Goal: Task Accomplishment & Management: Complete application form

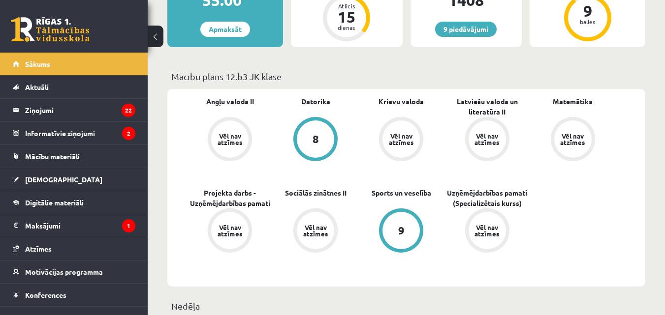
scroll to position [230, 0]
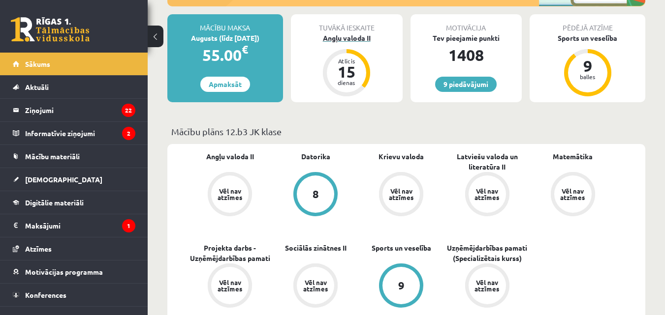
click at [339, 67] on div "15" at bounding box center [347, 72] width 30 height 16
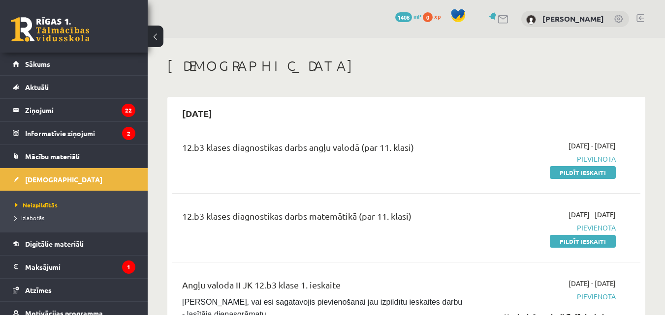
click at [580, 244] on link "Pildīt ieskaiti" at bounding box center [583, 241] width 66 height 13
click at [579, 173] on link "Pildīt ieskaiti" at bounding box center [583, 172] width 66 height 13
click at [574, 172] on link "Pildīt ieskaiti" at bounding box center [583, 172] width 66 height 13
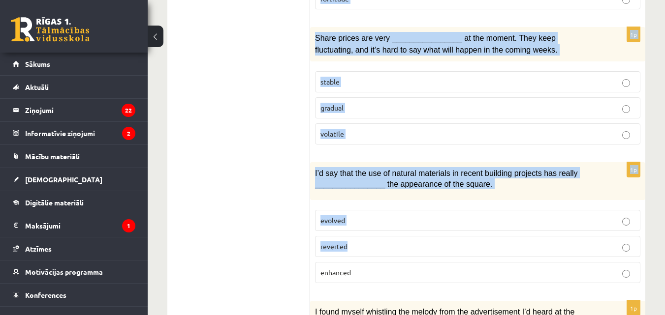
scroll to position [1583, 0]
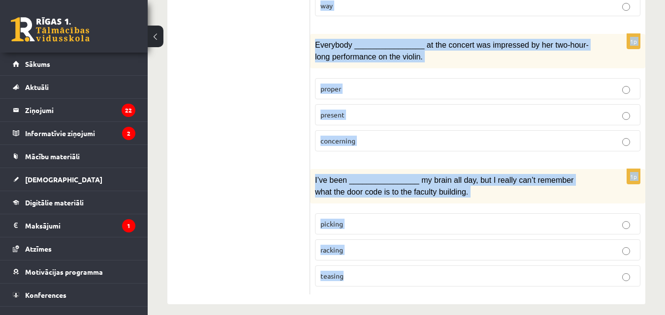
drag, startPoint x: 320, startPoint y: 184, endPoint x: 418, endPoint y: 270, distance: 130.4
copy form "Loremi dol sitamet consect. 2a Eli sed doeiusmodtemp inc utlaboree ____________…"
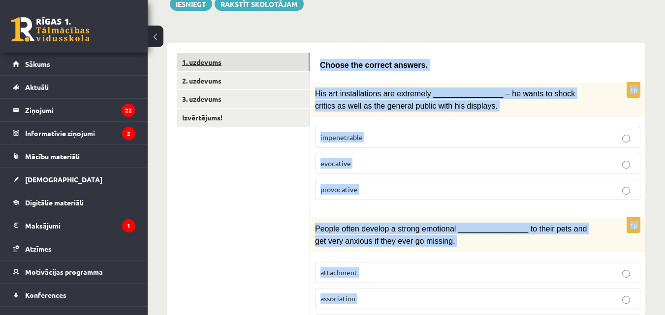
scroll to position [0, 0]
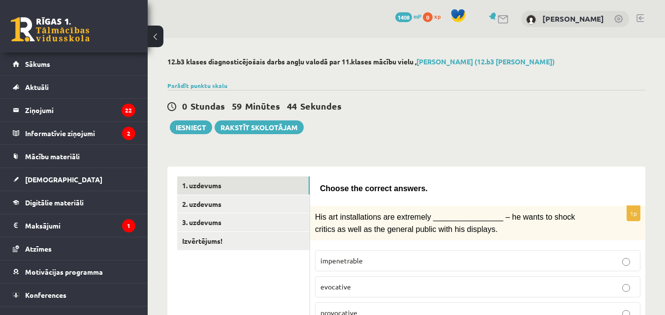
click at [433, 119] on div "0 Stundas 59 Minūtes 44 Sekundes Iesniegt Rakstīt skolotājam" at bounding box center [406, 112] width 478 height 44
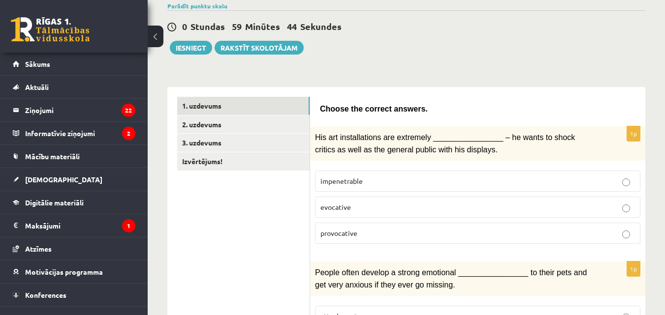
scroll to position [115, 0]
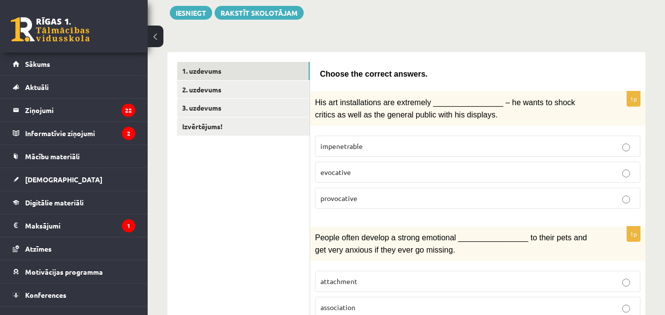
click at [404, 201] on p "provocative" at bounding box center [477, 198] width 314 height 10
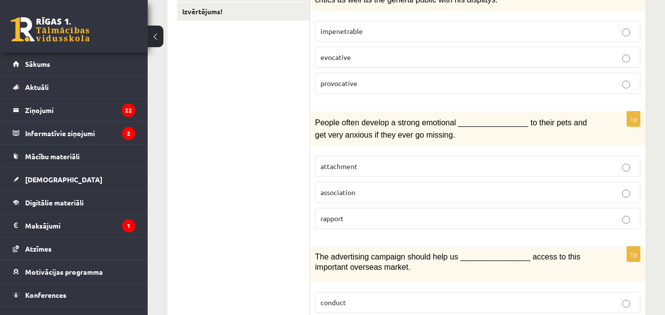
click at [409, 158] on label "attachment" at bounding box center [477, 166] width 325 height 21
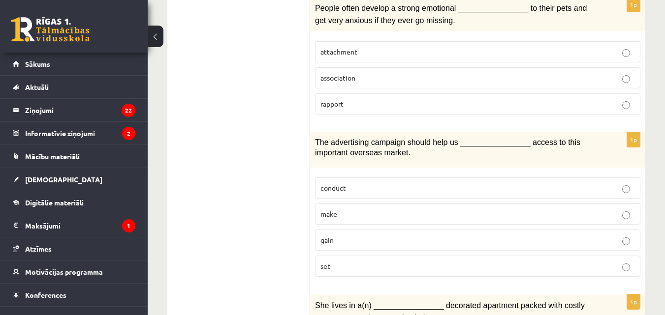
click at [359, 231] on label "gain" at bounding box center [477, 240] width 325 height 21
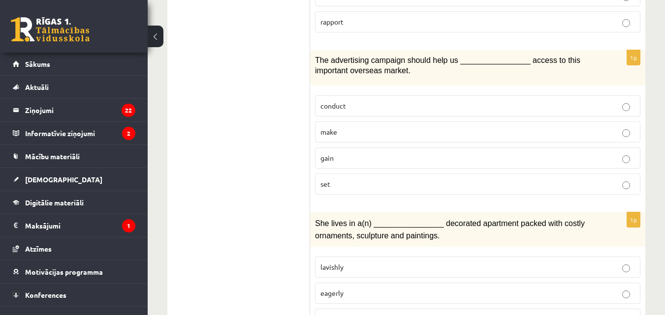
scroll to position [459, 0]
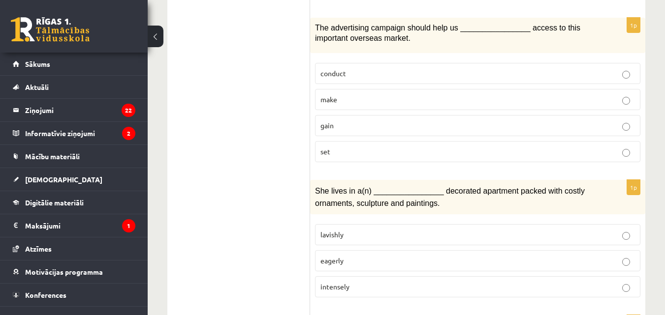
click at [393, 238] on label "lavishly" at bounding box center [477, 234] width 325 height 21
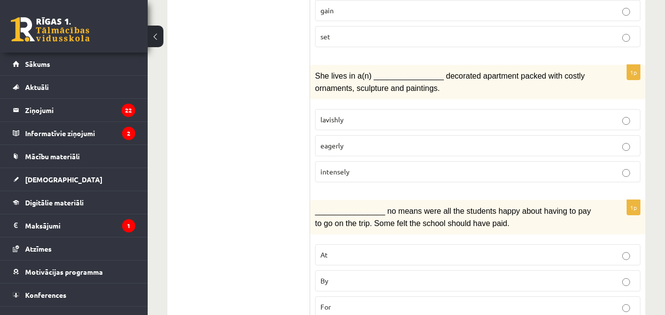
scroll to position [689, 0]
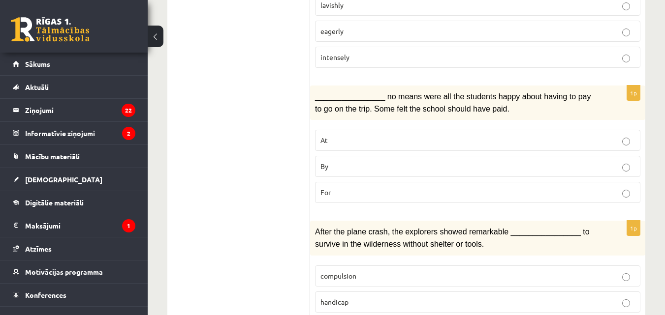
click at [354, 166] on p "By" at bounding box center [477, 166] width 314 height 10
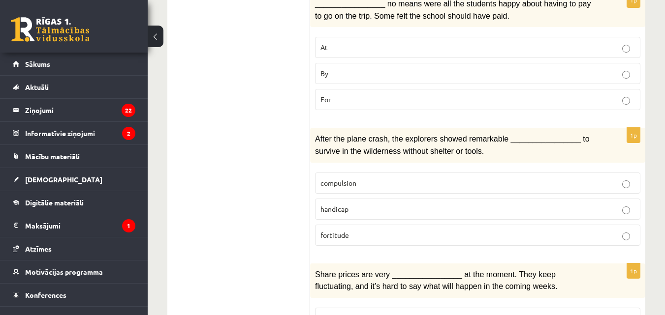
scroll to position [803, 0]
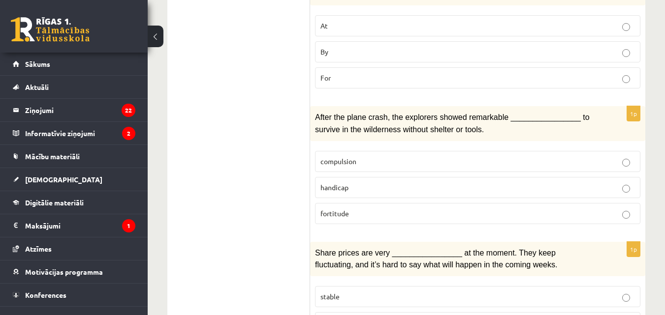
click at [377, 210] on p "fortitude" at bounding box center [477, 214] width 314 height 10
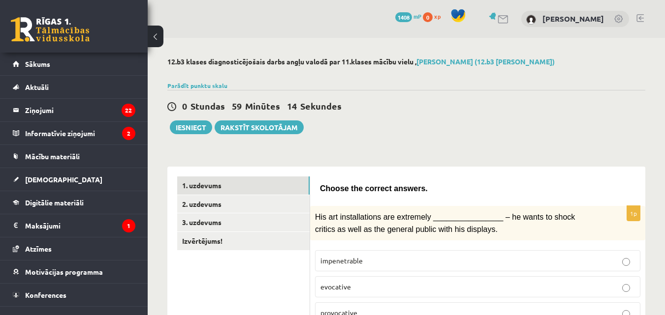
scroll to position [803, 0]
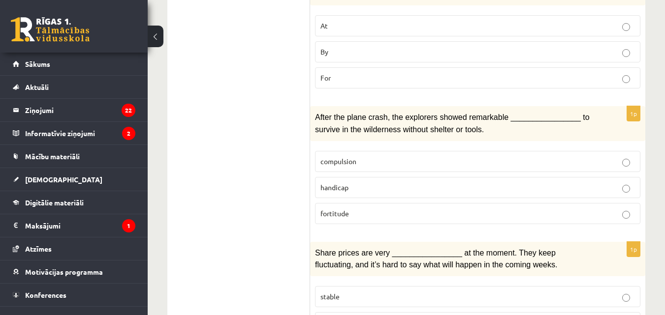
click at [350, 212] on p "fortitude" at bounding box center [477, 214] width 314 height 10
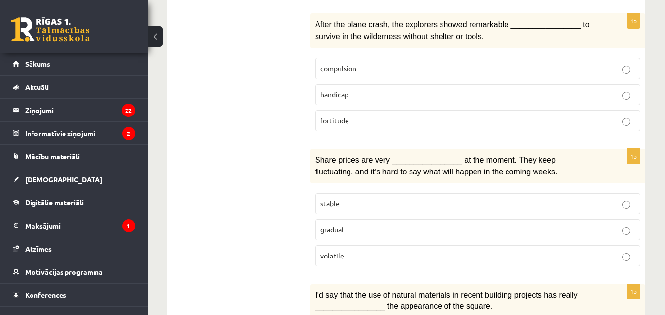
scroll to position [918, 0]
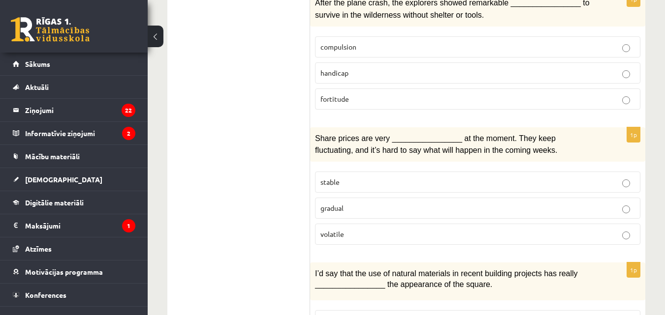
click at [331, 224] on label "volatile" at bounding box center [477, 234] width 325 height 21
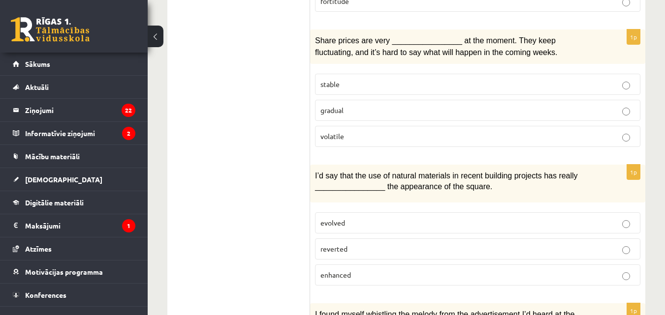
scroll to position [1033, 0]
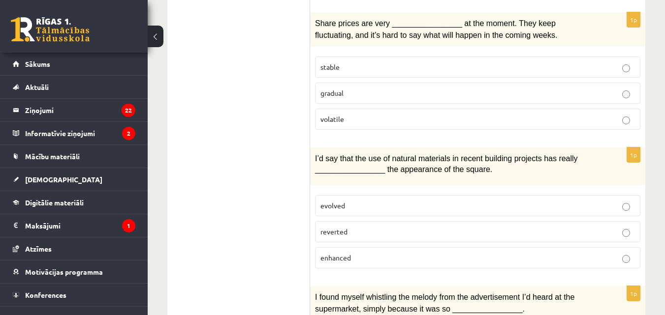
click at [366, 254] on p "enhanced" at bounding box center [477, 258] width 314 height 10
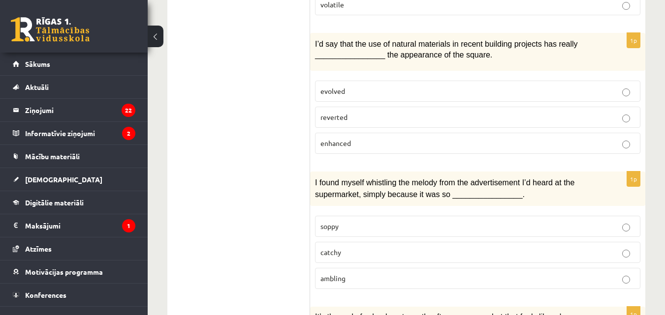
click at [367, 247] on p "catchy" at bounding box center [477, 252] width 314 height 10
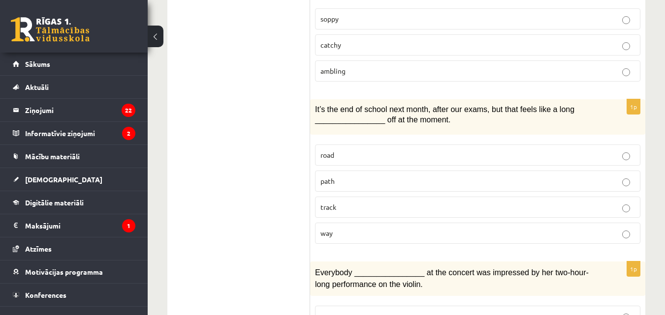
scroll to position [1377, 0]
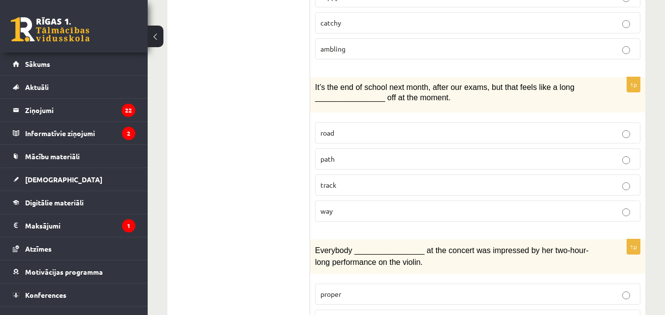
click at [336, 208] on p "way" at bounding box center [477, 211] width 314 height 10
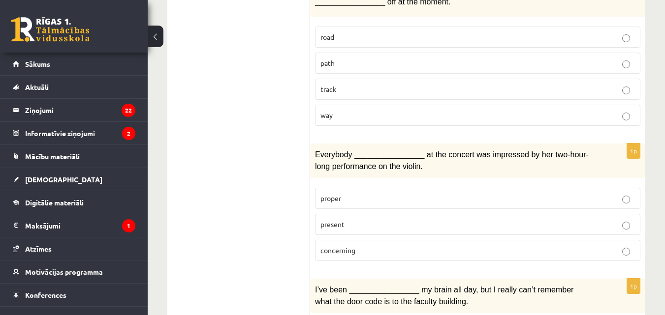
scroll to position [1492, 0]
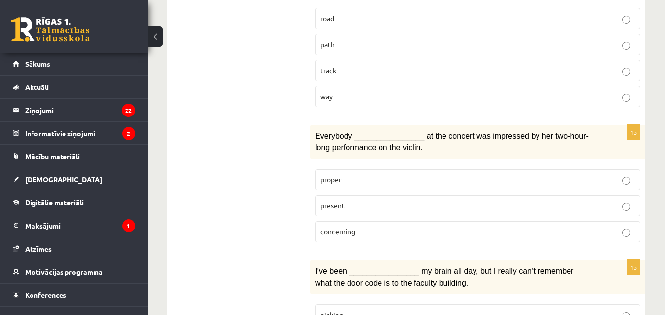
click at [365, 208] on label "present" at bounding box center [477, 205] width 325 height 21
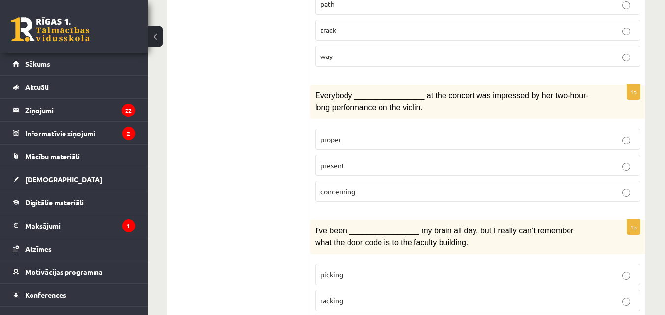
scroll to position [1583, 0]
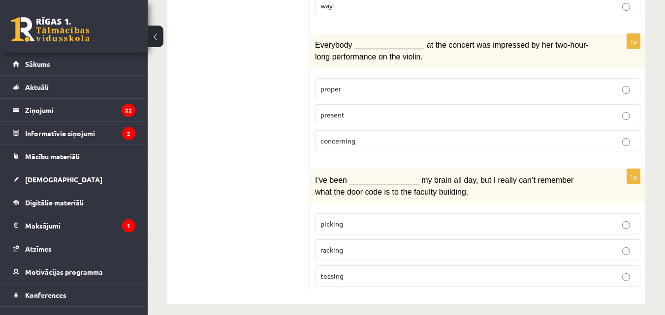
click at [363, 245] on p "racking" at bounding box center [477, 250] width 314 height 10
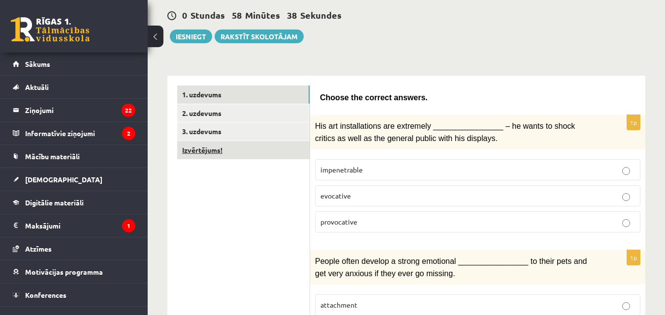
scroll to position [0, 0]
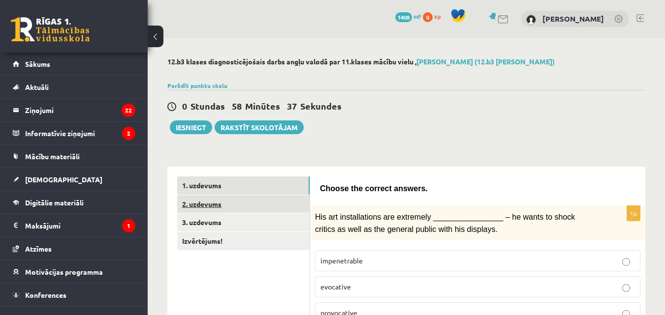
click at [235, 207] on link "2. uzdevums" at bounding box center [243, 204] width 132 height 18
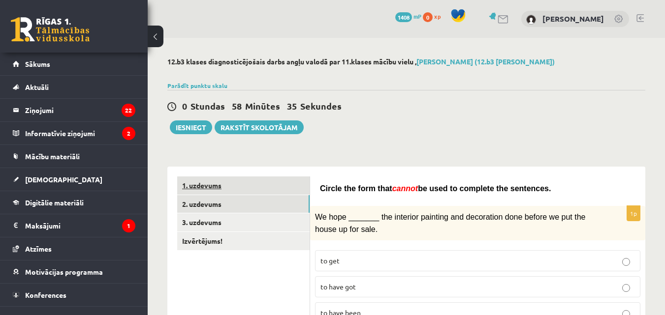
click at [219, 187] on link "1. uzdevums" at bounding box center [243, 186] width 132 height 18
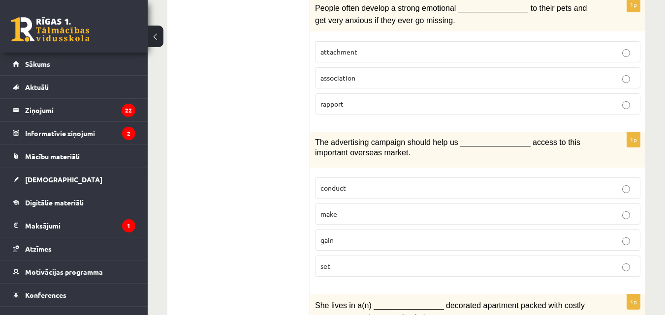
scroll to position [574, 0]
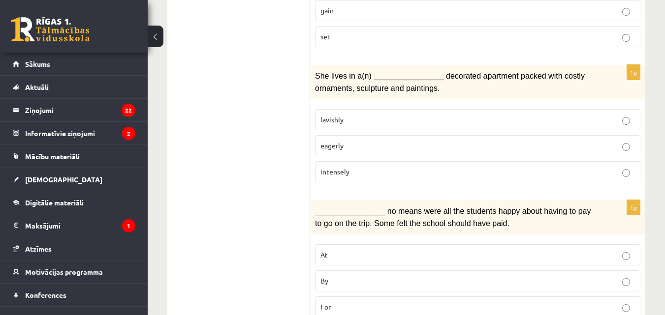
click at [360, 282] on p "By" at bounding box center [477, 281] width 314 height 10
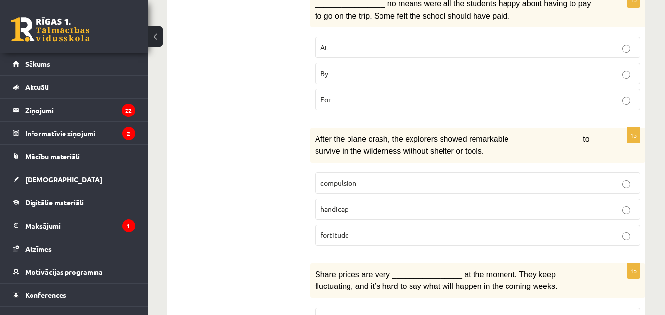
scroll to position [803, 0]
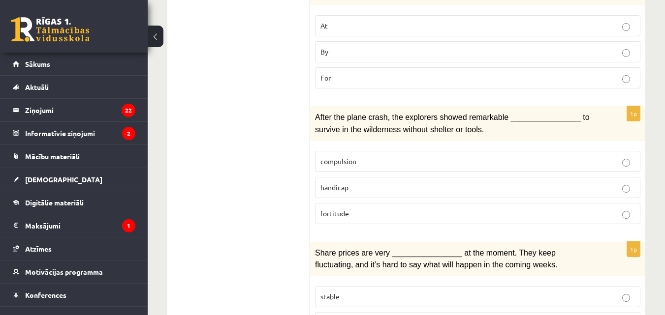
click at [380, 215] on label "fortitude" at bounding box center [477, 213] width 325 height 21
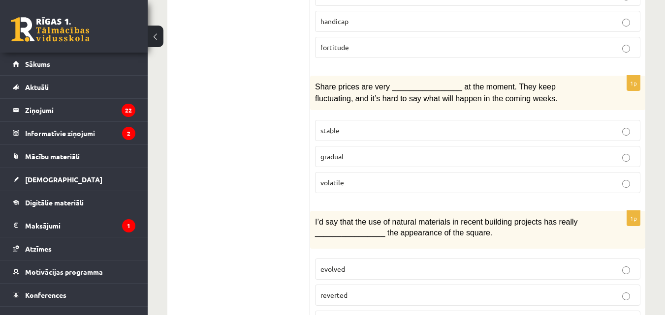
scroll to position [1033, 0]
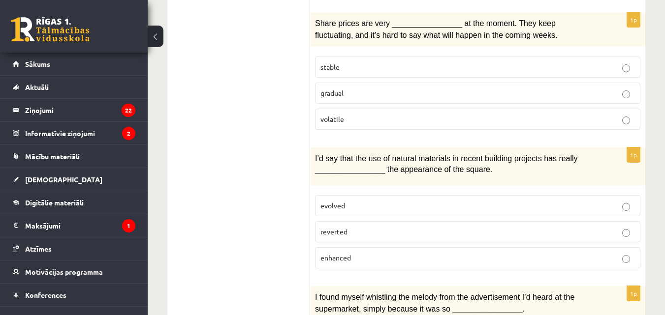
click at [362, 114] on p "volatile" at bounding box center [477, 119] width 314 height 10
click at [369, 247] on label "enhanced" at bounding box center [477, 257] width 325 height 21
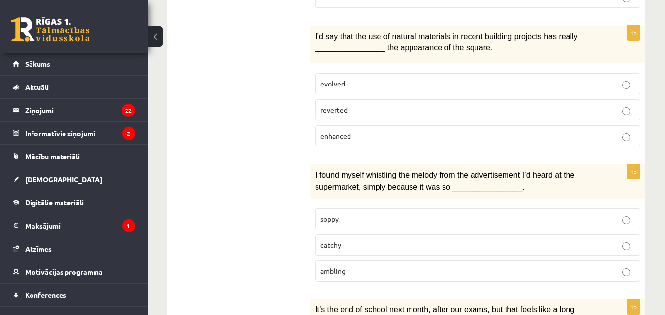
scroll to position [1263, 0]
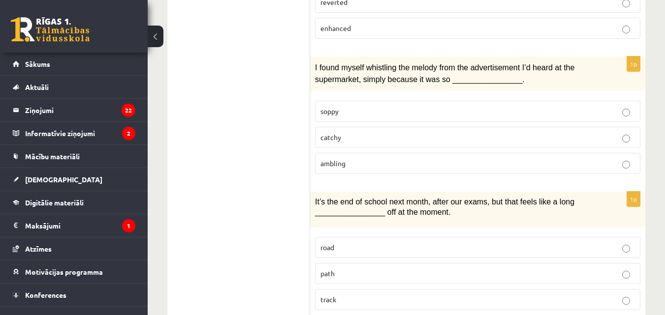
click at [338, 119] on fieldset "soppy catchy ambling" at bounding box center [477, 136] width 325 height 81
click at [337, 133] on span "catchy" at bounding box center [330, 137] width 21 height 9
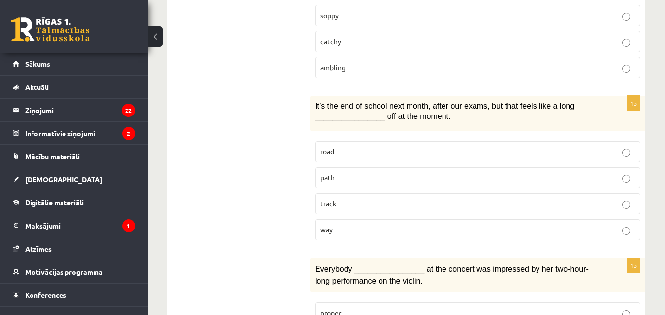
scroll to position [1377, 0]
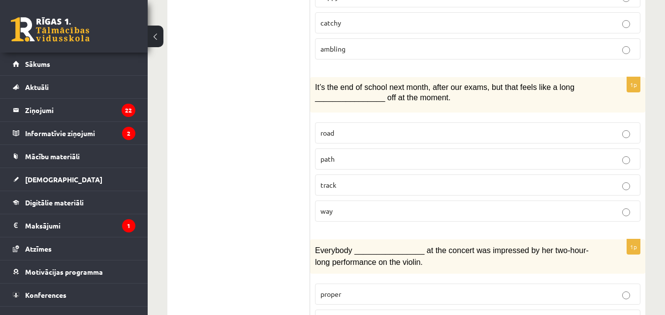
click at [360, 206] on p "way" at bounding box center [477, 211] width 314 height 10
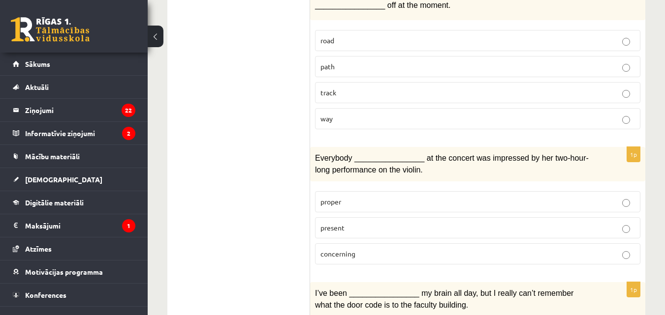
scroll to position [1492, 0]
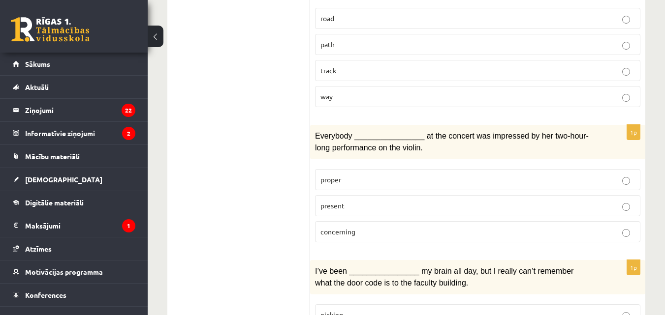
click at [365, 201] on p "present" at bounding box center [477, 206] width 314 height 10
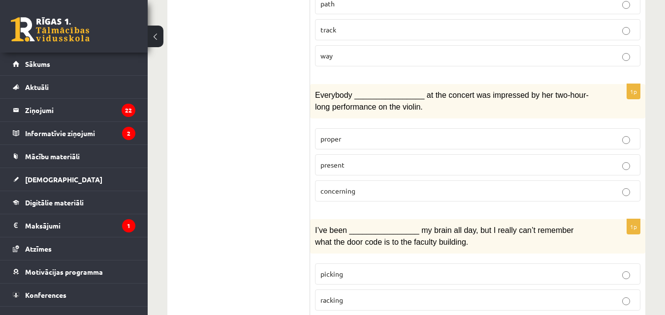
scroll to position [1583, 0]
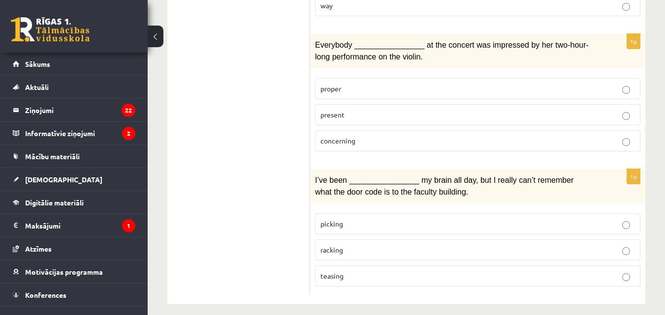
click at [350, 245] on p "racking" at bounding box center [477, 250] width 314 height 10
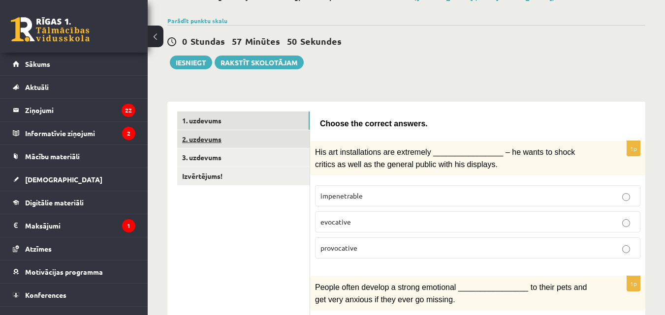
scroll to position [0, 0]
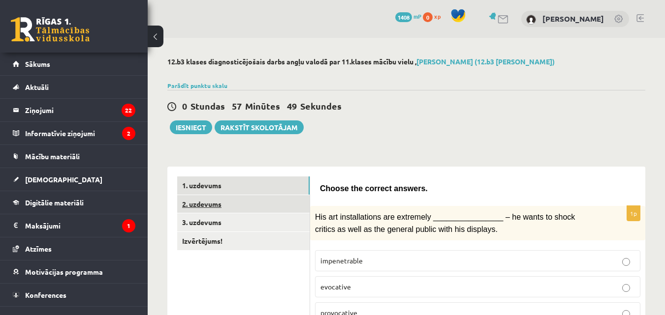
click at [223, 204] on link "2. uzdevums" at bounding box center [243, 204] width 132 height 18
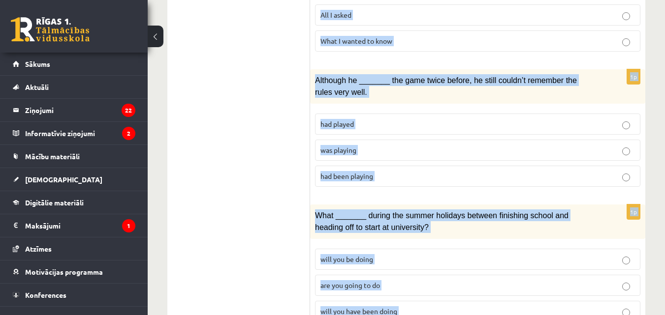
scroll to position [1254, 0]
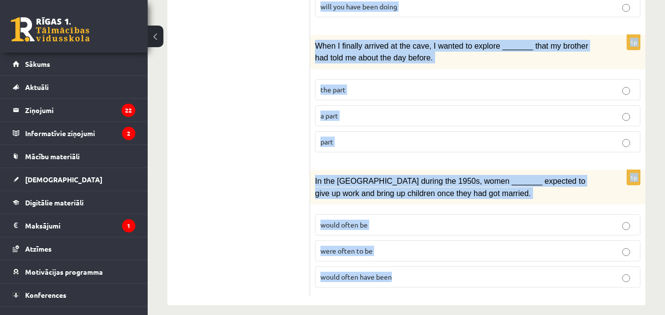
drag, startPoint x: 320, startPoint y: 189, endPoint x: 425, endPoint y: 279, distance: 138.5
copy form "Circle the form that cannot be used to complete the sentences. 1p We hope _____…"
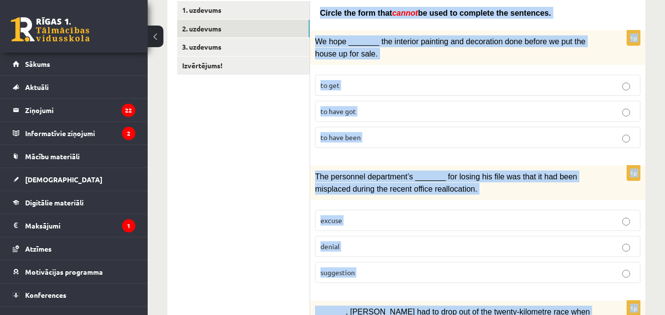
scroll to position [0, 0]
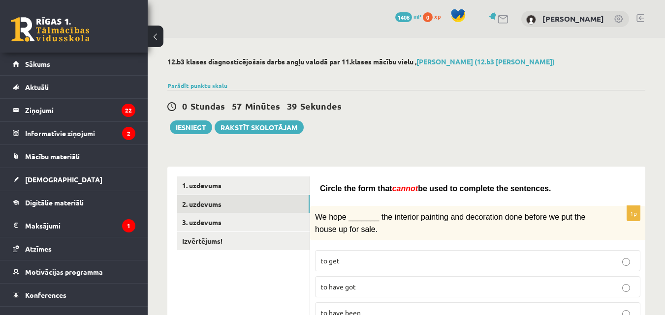
click at [386, 127] on div "0 Stundas 57 Minūtes 39 Sekundes Ieskaite saglabāta! Iesniegt Rakstīt skolotājam" at bounding box center [406, 112] width 478 height 44
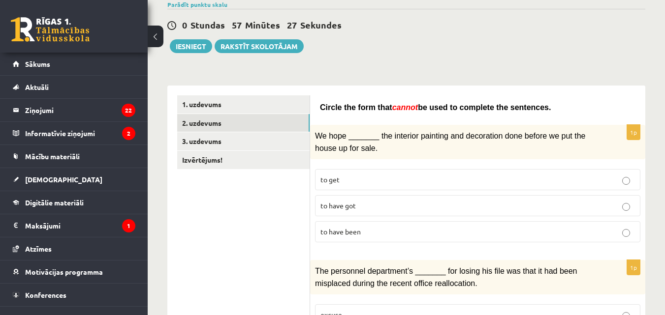
scroll to position [115, 0]
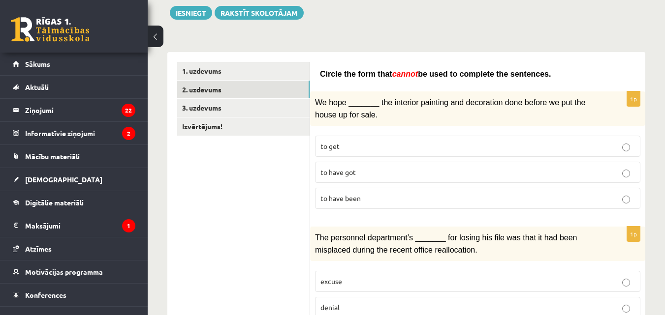
click at [393, 195] on p "to have been" at bounding box center [477, 198] width 314 height 10
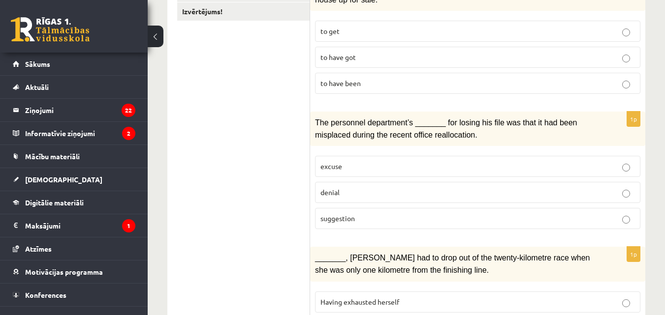
click at [386, 193] on p "denial" at bounding box center [477, 192] width 314 height 10
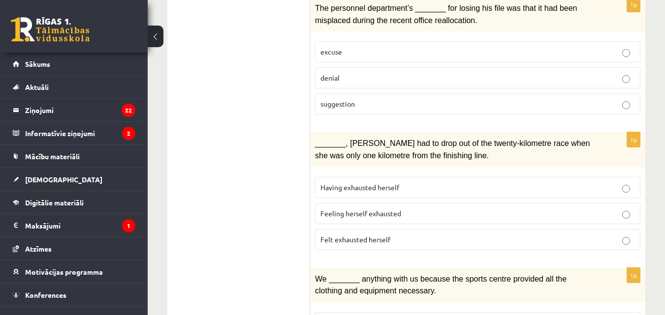
click at [392, 235] on p "Felt exhausted herself" at bounding box center [477, 240] width 314 height 10
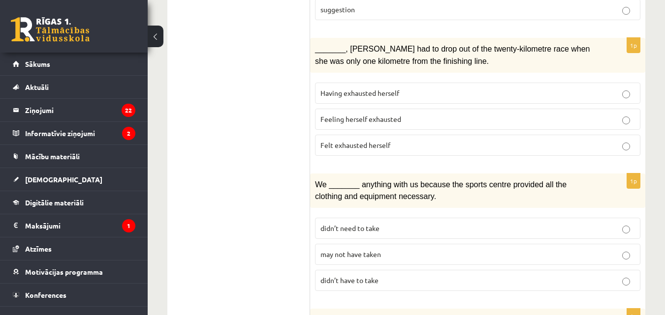
scroll to position [459, 0]
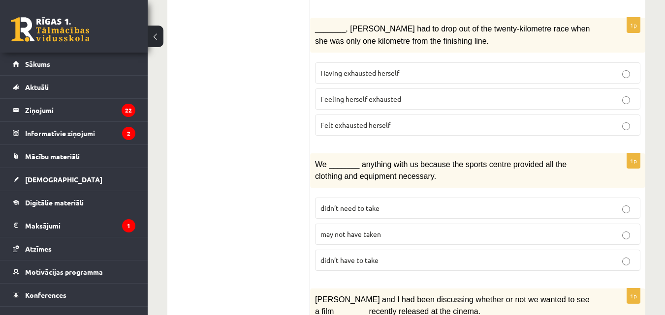
click at [395, 230] on p "may not have taken" at bounding box center [477, 234] width 314 height 10
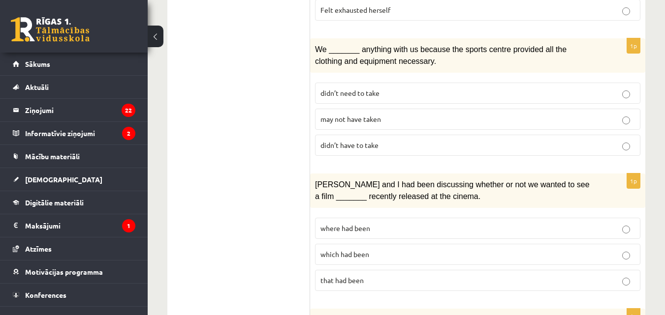
scroll to position [689, 0]
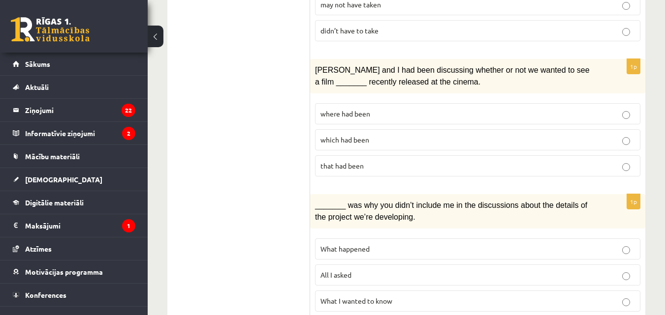
click at [366, 109] on span "where had been" at bounding box center [345, 113] width 50 height 9
click at [391, 300] on p "What I wanted to know" at bounding box center [477, 301] width 314 height 10
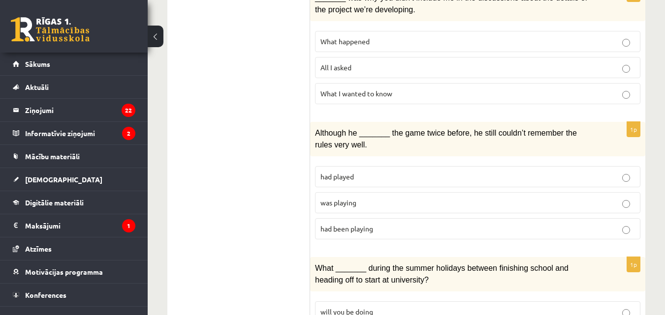
scroll to position [918, 0]
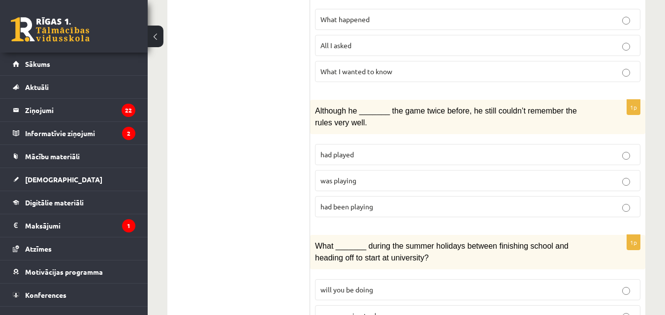
click at [373, 177] on p "was playing" at bounding box center [477, 181] width 314 height 10
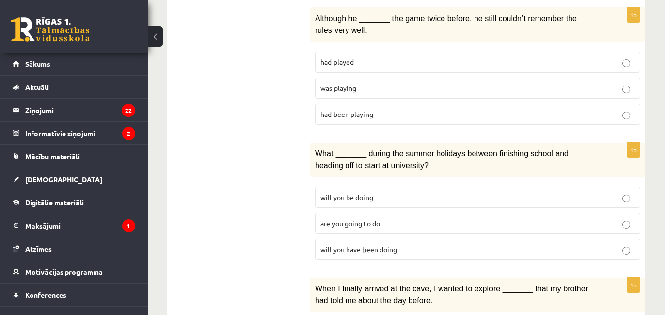
scroll to position [1033, 0]
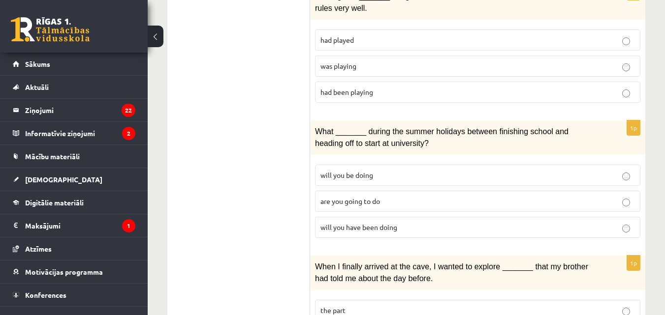
click at [363, 165] on label "will you be doing" at bounding box center [477, 175] width 325 height 21
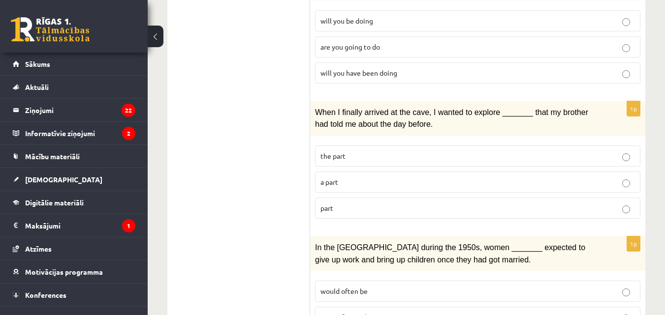
scroll to position [1254, 0]
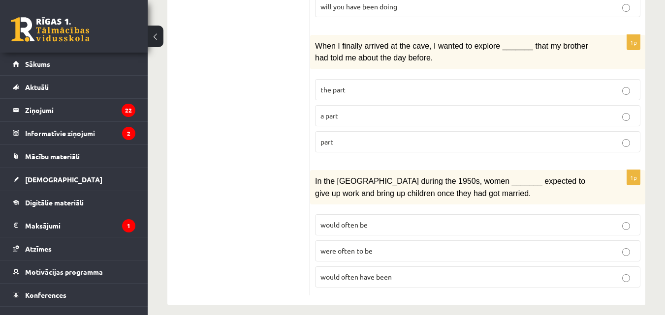
click at [368, 137] on p "part" at bounding box center [477, 142] width 314 height 10
click at [427, 272] on p "would often have been" at bounding box center [477, 277] width 314 height 10
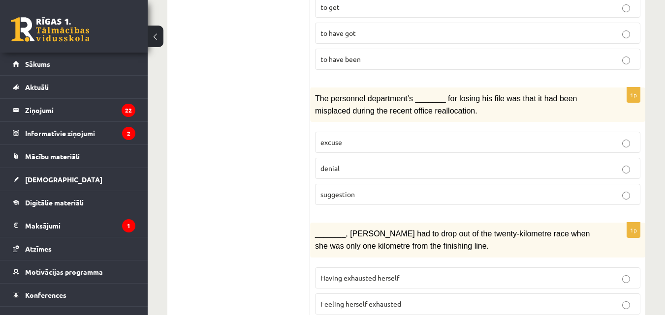
scroll to position [0, 0]
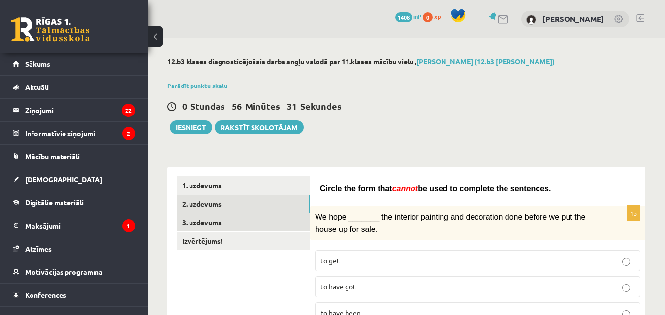
click at [224, 219] on link "3. uzdevums" at bounding box center [243, 223] width 132 height 18
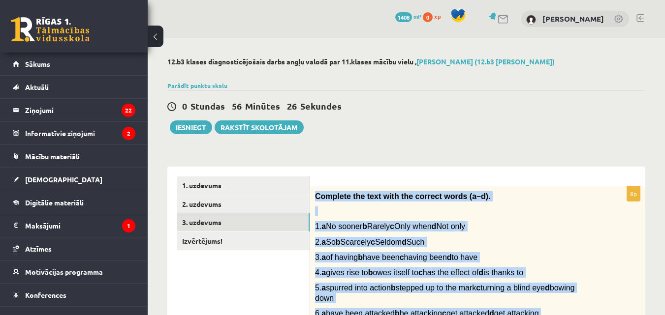
scroll to position [439, 0]
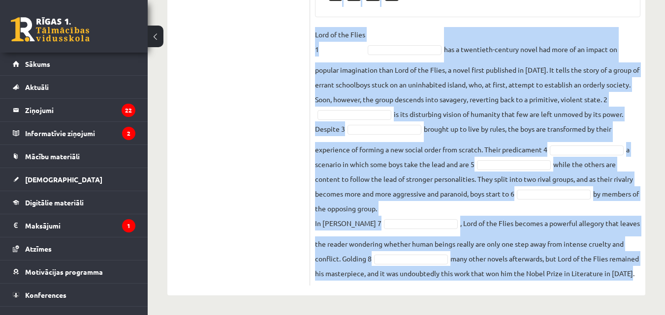
drag, startPoint x: 310, startPoint y: 192, endPoint x: 421, endPoint y: 275, distance: 138.7
click at [421, 275] on div "8p Complete the text with the correct words (a–d). 1. a No sooner b Rarely c On…" at bounding box center [477, 23] width 335 height 523
copy div "Complete the text with the correct words (a–d). 1. a No sooner b Rarely c Only …"
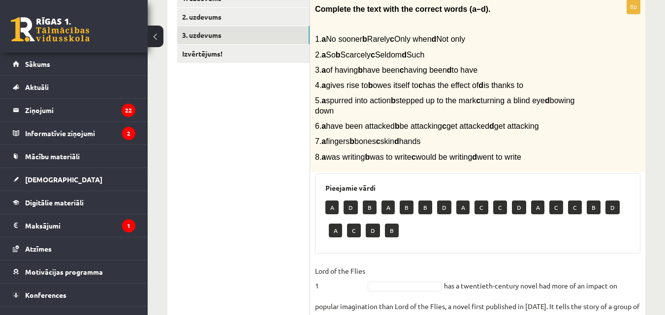
scroll to position [210, 0]
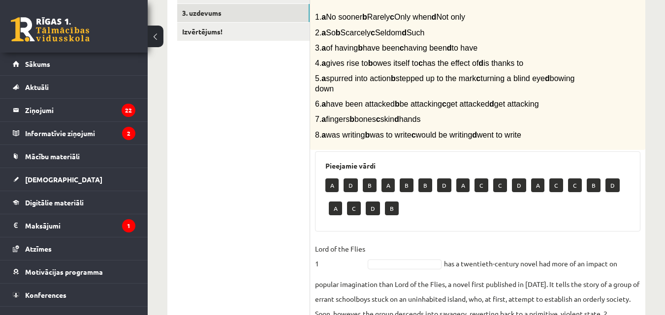
click at [353, 265] on p "Lord of the Flies 1" at bounding box center [340, 257] width 50 height 30
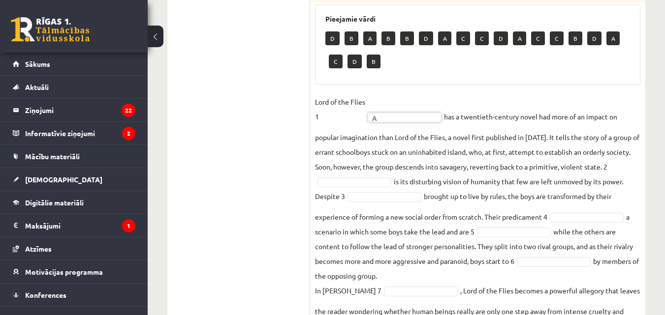
scroll to position [439, 0]
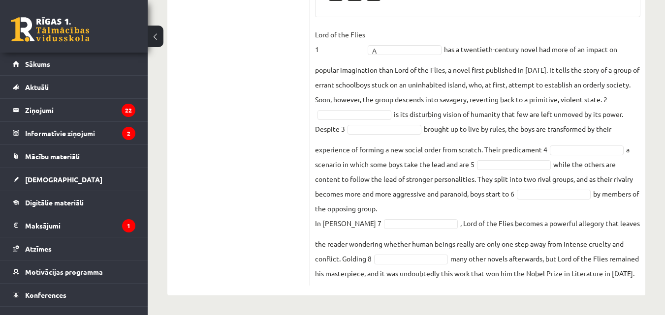
click at [363, 94] on fieldset "Lord of the Flies 1 A * has a twentieth-century novel had more of an impact on …" at bounding box center [477, 154] width 325 height 254
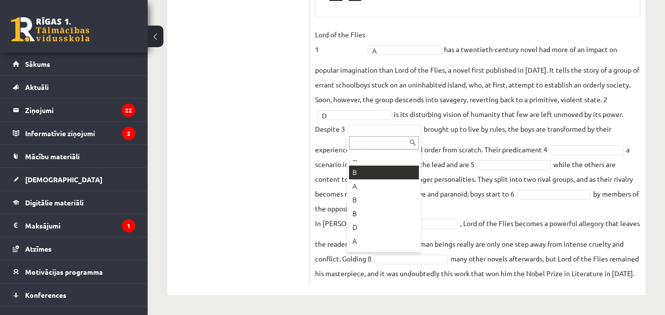
type input "*"
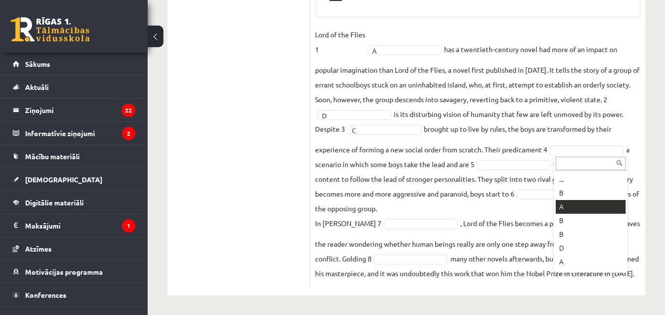
scroll to position [416, 0]
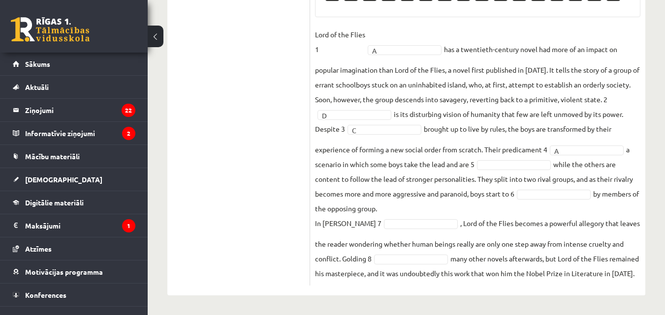
click at [489, 155] on fieldset "Lord of the Flies 1 A * has a twentieth-century novel had more of an impact on …" at bounding box center [477, 154] width 325 height 254
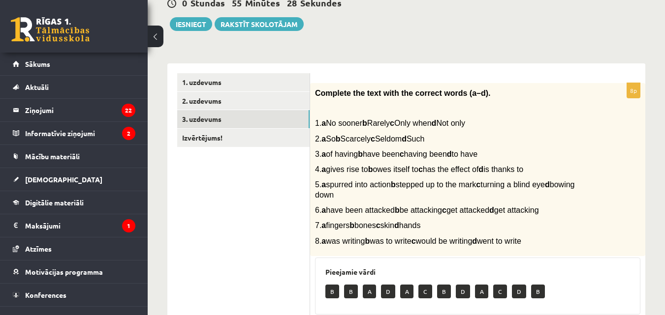
scroll to position [0, 0]
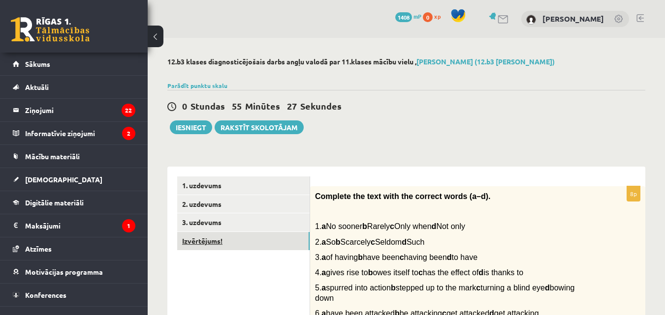
click at [217, 242] on link "Izvērtējums!" at bounding box center [243, 241] width 132 height 18
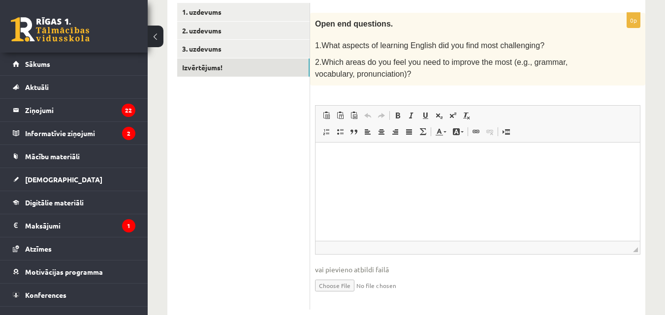
scroll to position [197, 0]
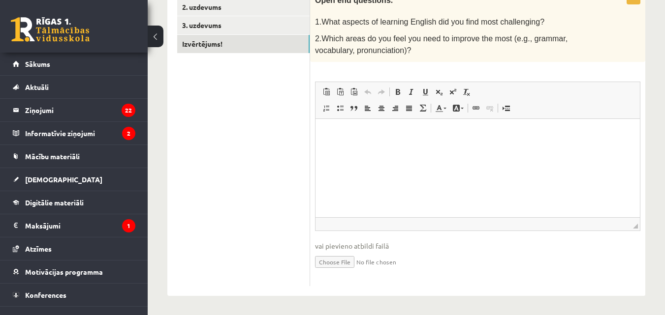
click at [368, 149] on html at bounding box center [477, 134] width 324 height 30
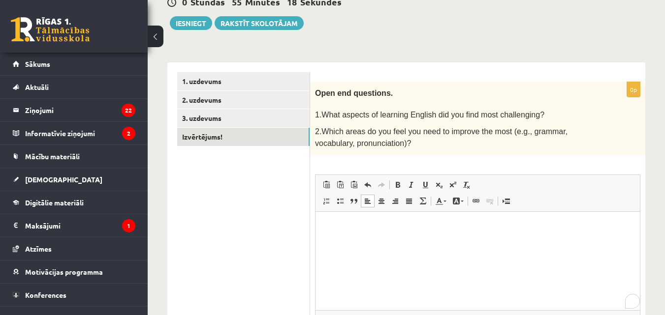
scroll to position [0, 0]
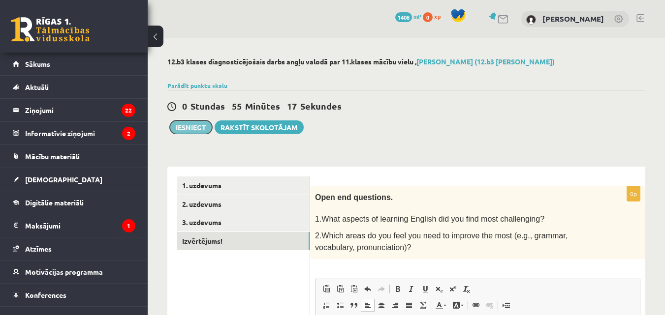
click at [185, 121] on button "Iesniegt" at bounding box center [191, 128] width 42 height 14
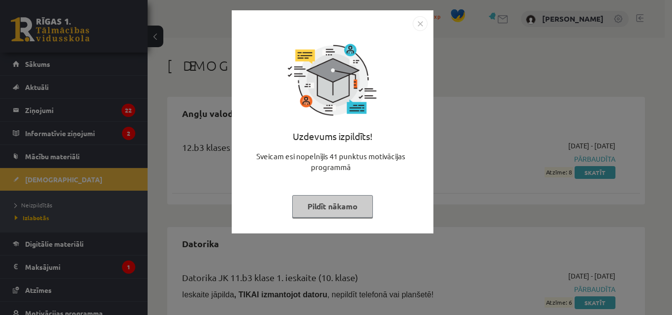
click at [453, 86] on div "Uzdevums izpildīts! Sveicam esi nopelnījis 41 punktus motivācijas programmā Pil…" at bounding box center [336, 157] width 672 height 315
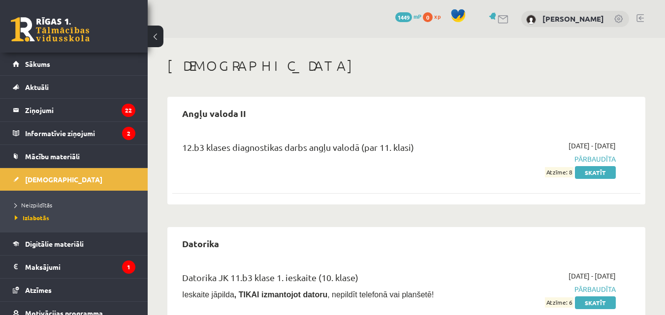
scroll to position [115, 0]
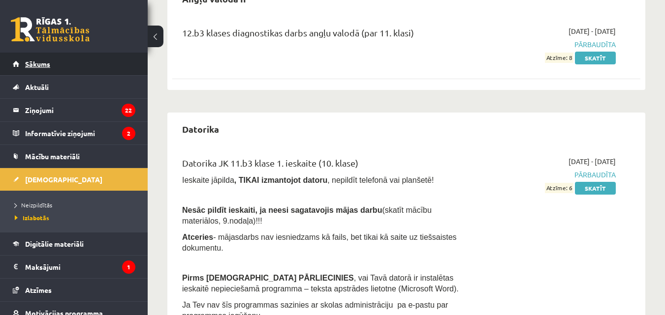
click at [72, 61] on link "Sākums" at bounding box center [74, 64] width 122 height 23
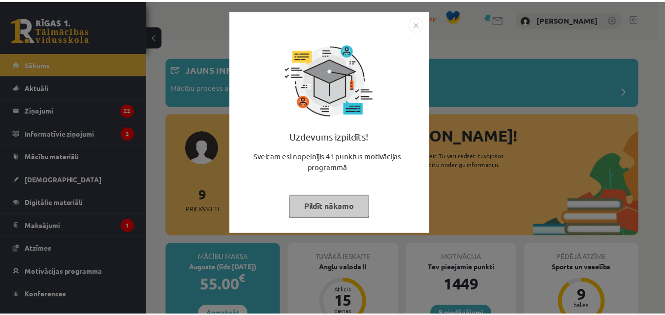
scroll to position [115, 0]
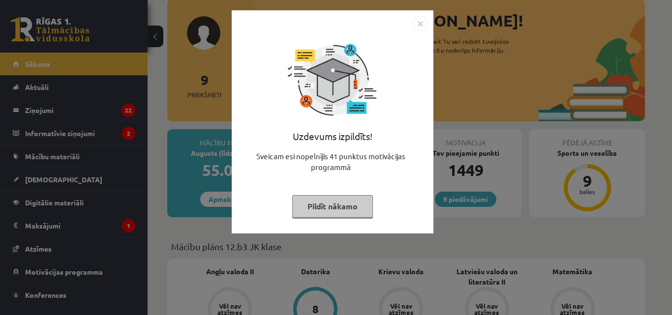
click at [338, 207] on button "Pildīt nākamo" at bounding box center [332, 206] width 81 height 23
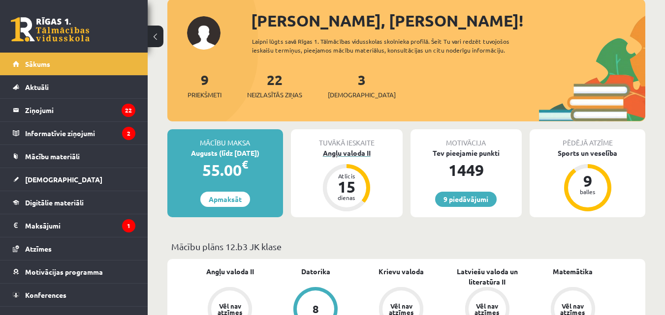
click at [345, 168] on div "Atlicis 15 dienas" at bounding box center [346, 187] width 47 height 47
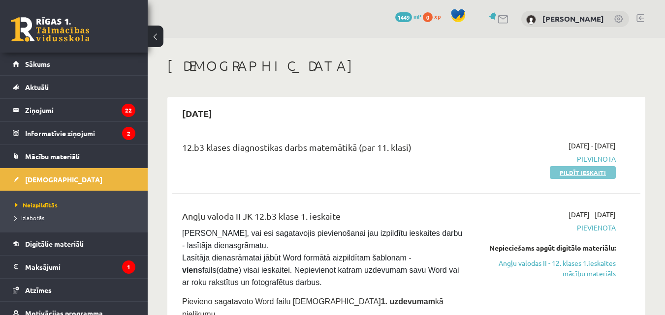
click at [594, 171] on link "Pildīt ieskaiti" at bounding box center [583, 172] width 66 height 13
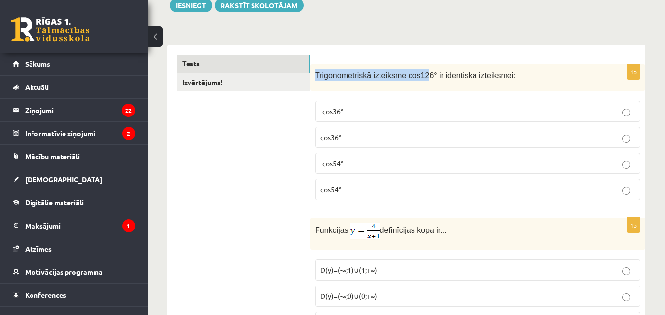
scroll to position [115, 0]
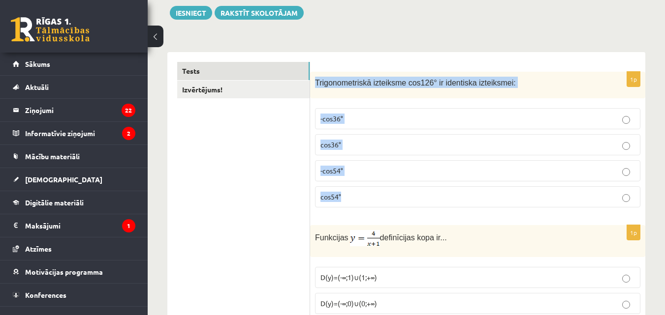
click at [421, 197] on div "1p Trigonometriskā izteiksme cos126° ir identiska izteiksmei: -cos36° cos36° -c…" at bounding box center [477, 144] width 335 height 144
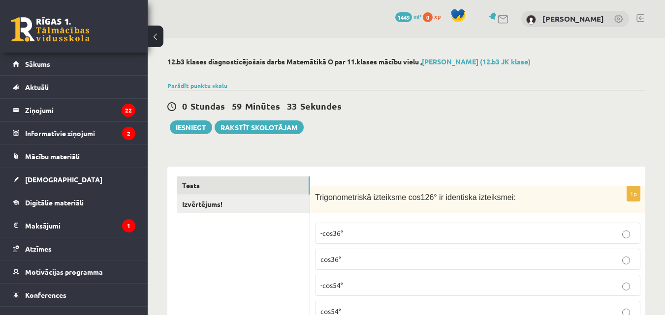
scroll to position [230, 0]
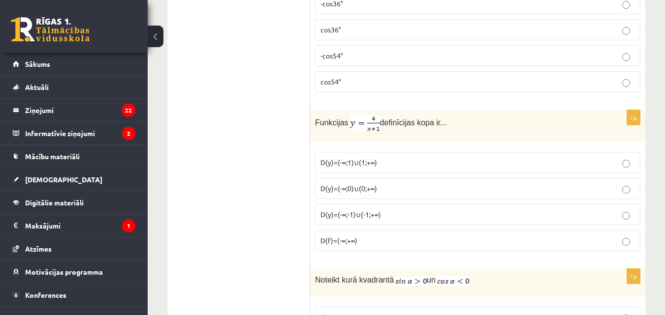
click at [357, 60] on p "-cos54°" at bounding box center [477, 56] width 314 height 10
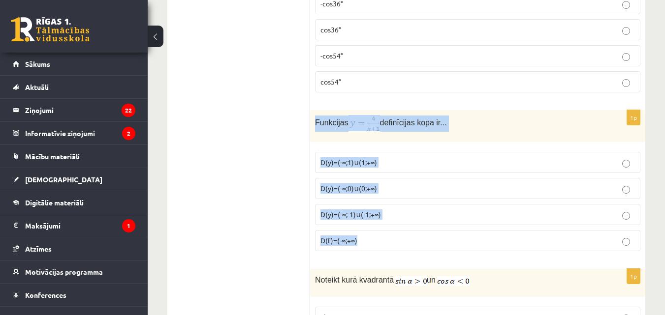
drag, startPoint x: 315, startPoint y: 119, endPoint x: 385, endPoint y: 245, distance: 144.0
click at [385, 245] on div "1p Funkcijas definīcijas kopa ir... D(y)=(-∞;1)∪(1;+∞) D(y)=(-∞;0)∪(0;+∞) D(y)=…" at bounding box center [477, 184] width 335 height 149
copy div "Funkcijas definīcijas kopa ir... D(y)=(-∞;1)∪(1;+∞) D(y)=(-∞;0)∪(0;+∞) D(y)=(-∞…"
click at [355, 122] on img at bounding box center [365, 123] width 30 height 16
click at [351, 128] on img at bounding box center [365, 123] width 30 height 16
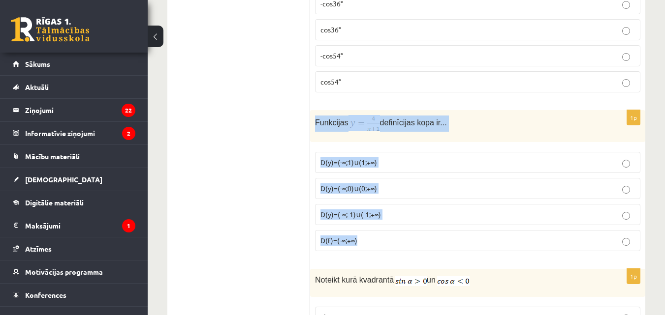
drag, startPoint x: 368, startPoint y: 131, endPoint x: 383, endPoint y: 132, distance: 14.8
click at [368, 130] on img at bounding box center [365, 123] width 30 height 16
click at [399, 134] on div "Funkcijas definīcijas kopa ir..." at bounding box center [477, 126] width 335 height 32
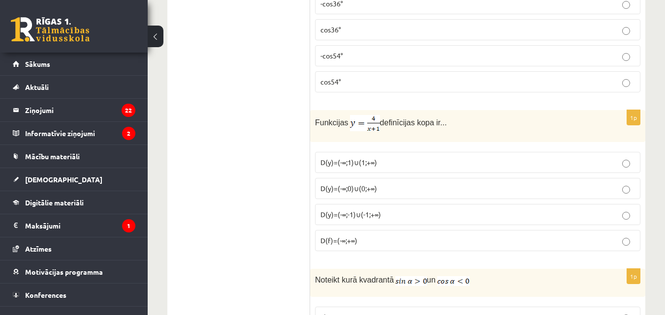
click at [457, 126] on p "Funkcijas definīcijas kopa ir..." at bounding box center [453, 123] width 276 height 16
click at [387, 221] on label "D(y)=(-∞;-1)∪(-1;+∞)" at bounding box center [477, 214] width 325 height 21
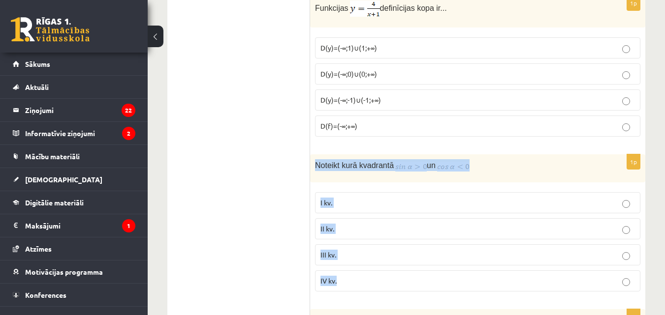
drag, startPoint x: 312, startPoint y: 160, endPoint x: 412, endPoint y: 298, distance: 170.8
click at [412, 298] on div "1p Noteikt kurā kvadrantā un I kv. II kv. III kv. IV kv." at bounding box center [477, 226] width 335 height 145
copy div "Noteikt kurā kvadrantā un I kv. II kv. III kv. IV kv."
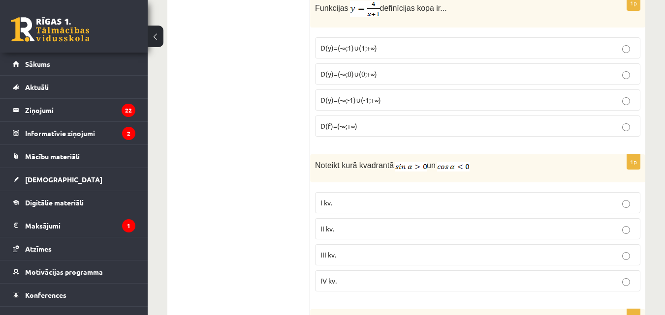
click at [372, 218] on label "II kv." at bounding box center [477, 228] width 325 height 21
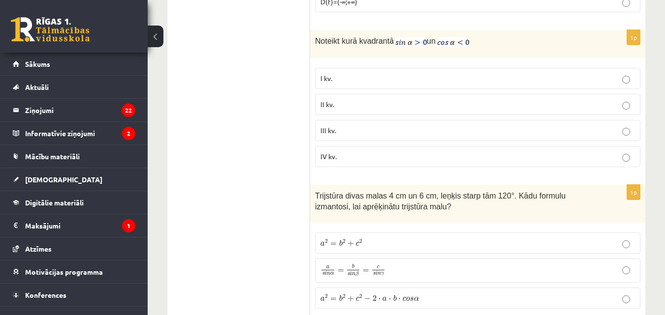
scroll to position [574, 0]
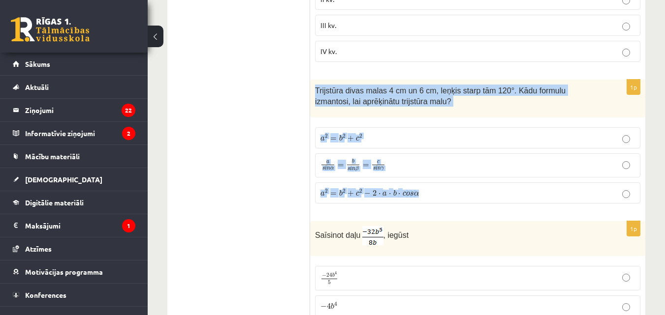
drag, startPoint x: 313, startPoint y: 90, endPoint x: 447, endPoint y: 201, distance: 174.4
click at [447, 201] on div "1p Trijstūra divas malas 4 cm un 6 cm, leņķis starp tām 120°. Kādu formulu izma…" at bounding box center [477, 146] width 335 height 132
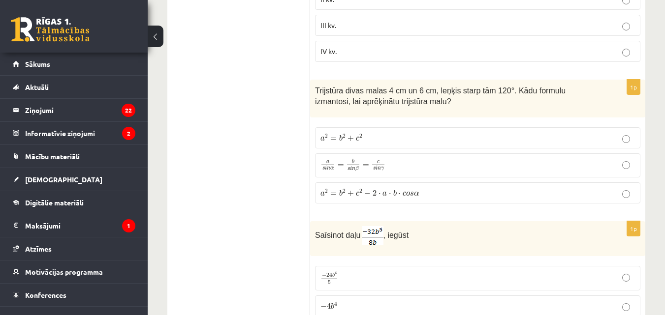
drag, startPoint x: 403, startPoint y: 105, endPoint x: 308, endPoint y: 90, distance: 96.2
click at [316, 95] on p "Trijstūra divas malas 4 cm un 6 cm, leņķis starp tām 120°. Kādu formulu izmanto…" at bounding box center [453, 96] width 276 height 22
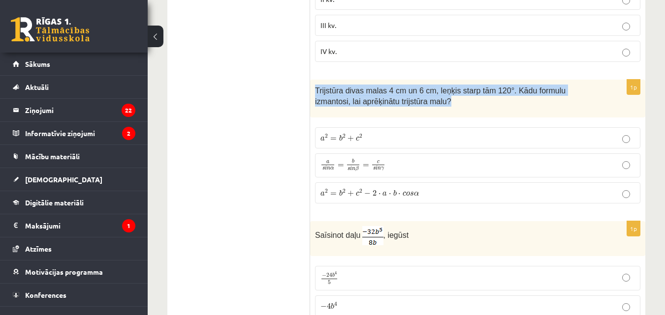
drag, startPoint x: 311, startPoint y: 86, endPoint x: 417, endPoint y: 103, distance: 107.6
click at [417, 103] on div "Trijstūra divas malas 4 cm un 6 cm, leņķis starp tām 120°. Kādu formulu izmanto…" at bounding box center [477, 99] width 335 height 38
copy span "Trijstūra divas malas 4 cm un 6 cm, leņķis starp tām 120°. Kādu formulu izmanto…"
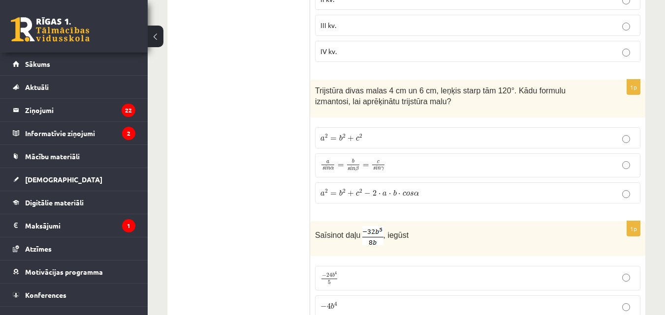
click at [402, 193] on span "c" at bounding box center [403, 194] width 3 height 4
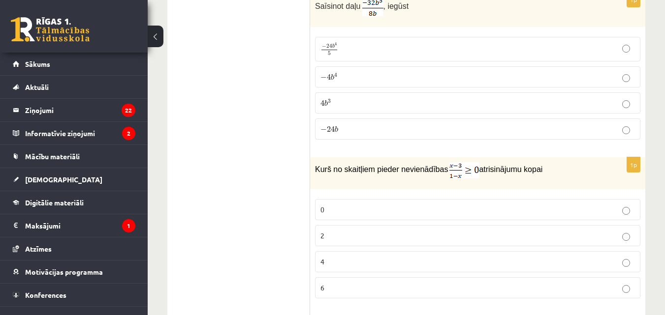
scroll to position [689, 0]
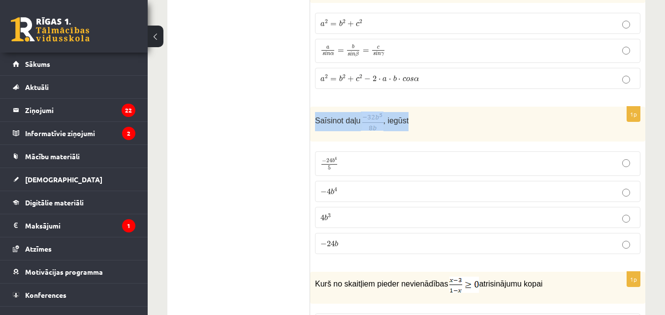
drag, startPoint x: 313, startPoint y: 120, endPoint x: 412, endPoint y: 123, distance: 98.9
click at [412, 123] on div "Saīsinot daļu , iegūst" at bounding box center [477, 124] width 335 height 35
click at [412, 123] on p "Saīsinot daļu , iegūst" at bounding box center [453, 121] width 276 height 19
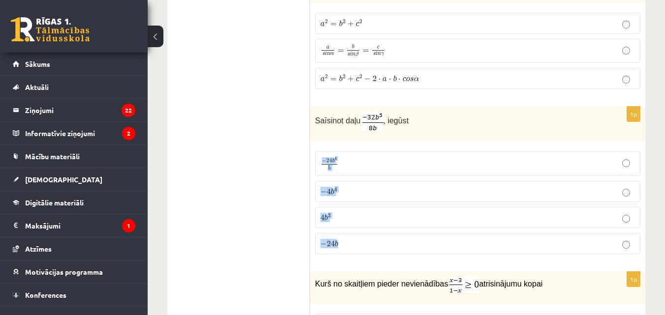
drag, startPoint x: 351, startPoint y: 234, endPoint x: 309, endPoint y: 153, distance: 92.0
click at [311, 153] on div "1p Saīsinot daļu , iegūst − 24 b 4 5 − 24 b 4 5 − 4 b 4 − 4 b 4 4 b 3 4 b 3 − 2…" at bounding box center [477, 184] width 335 height 155
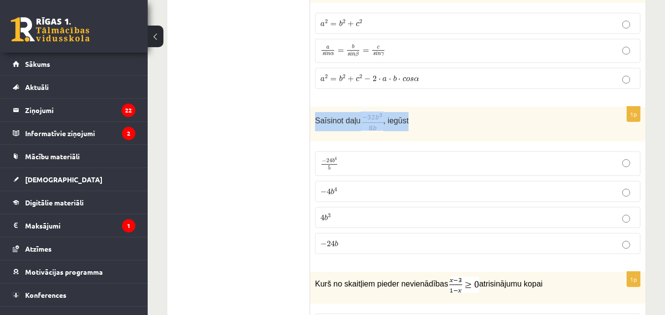
drag, startPoint x: 404, startPoint y: 124, endPoint x: 311, endPoint y: 124, distance: 93.0
click at [311, 124] on div "Saīsinot daļu , iegūst" at bounding box center [477, 124] width 335 height 35
copy p "Saīsinot daļu , iegūst"
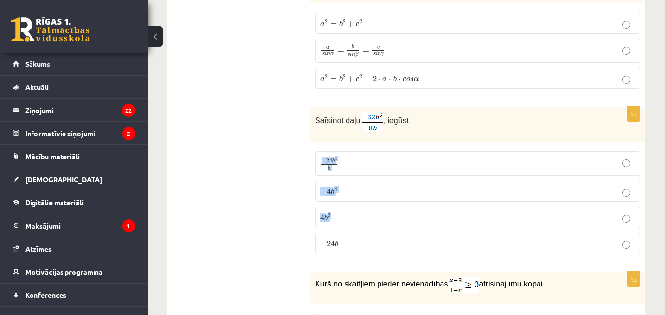
drag, startPoint x: 340, startPoint y: 224, endPoint x: 312, endPoint y: 165, distance: 64.7
click at [312, 165] on div "1p Saīsinot daļu , iegūst − 24 b 4 5 − 24 b 4 5 − 4 b 4 − 4 b 4 4 b 3 4 b 3 − 2…" at bounding box center [477, 184] width 335 height 155
drag, startPoint x: 354, startPoint y: 245, endPoint x: 321, endPoint y: 154, distance: 97.4
click at [321, 154] on fieldset "− 24 b 4 5 − 24 b 4 5 − 4 b 4 − 4 b 4 4 b 3 4 b 3 − 24 b − 24 b" at bounding box center [477, 202] width 325 height 111
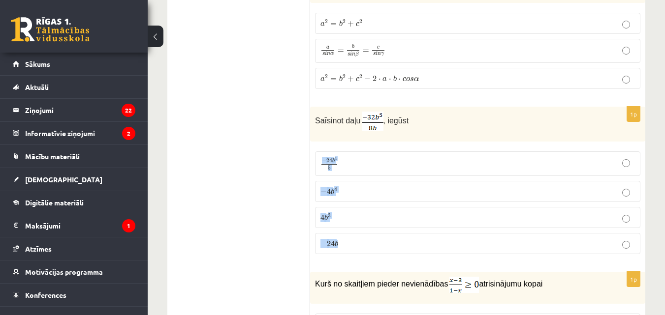
copy fieldset "− 24 b 4 5 − 24 b 4 5 − 4 b 4 − 4 b 4 4 b 3 4 b 3 − 24 b"
click at [345, 192] on p "− 4 b 4 − 4 b 4" at bounding box center [477, 191] width 314 height 10
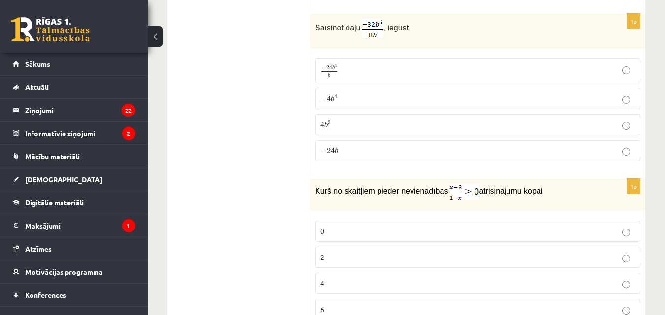
scroll to position [803, 0]
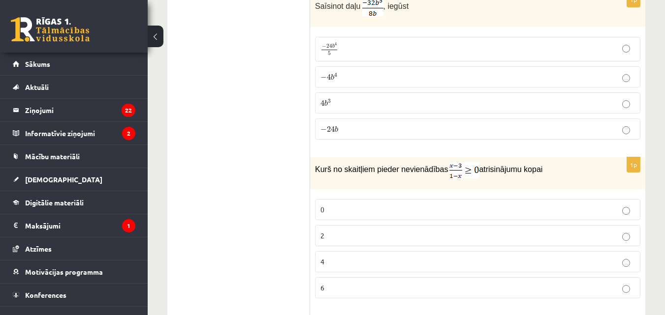
drag, startPoint x: 548, startPoint y: 169, endPoint x: 313, endPoint y: 171, distance: 235.2
click at [313, 171] on div "Kurš no skaitļiem pieder nevienādības atrisinājumu kopai" at bounding box center [477, 173] width 335 height 32
copy p "Kurš no skaitļiem pieder nevienādības atrisinājumu kopai"
click at [334, 209] on p "0" at bounding box center [477, 210] width 314 height 10
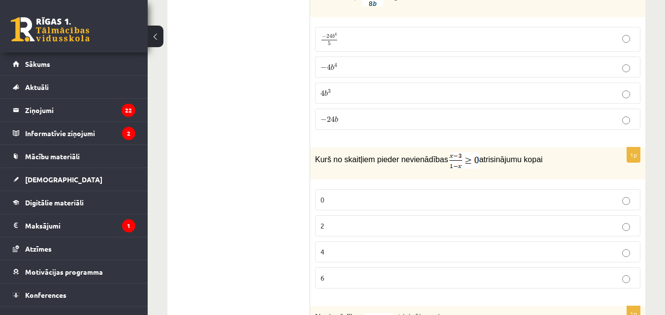
scroll to position [918, 0]
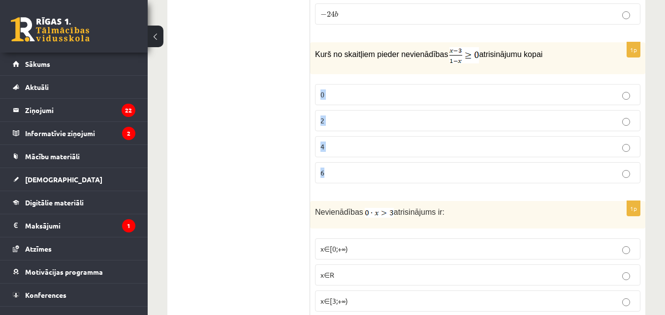
drag, startPoint x: 336, startPoint y: 172, endPoint x: 313, endPoint y: 94, distance: 80.8
click at [313, 94] on div "1p Kurš no skaitļiem pieder nevienādības atrisinājumu kopai 0 2 4 6" at bounding box center [477, 116] width 335 height 149
copy fieldset "0 2 4 6"
click at [338, 122] on p "2" at bounding box center [477, 121] width 314 height 10
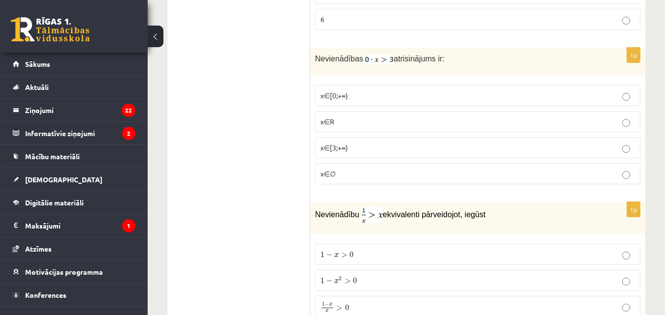
scroll to position [1033, 0]
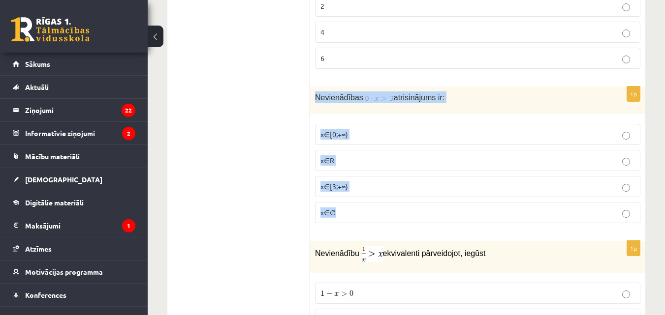
drag, startPoint x: 316, startPoint y: 95, endPoint x: 363, endPoint y: 214, distance: 127.3
click at [363, 214] on div "1p Nevienādības atrisinājums ir: x∈[0;+∞) x∈R x∈[3;+∞) x∈∅" at bounding box center [477, 159] width 335 height 145
copy div "Nevienādības atrisinājums ir: x∈[0;+∞) x∈R x∈[3;+∞) x∈∅"
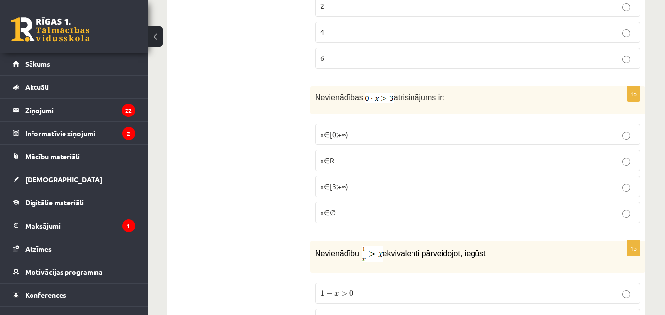
drag, startPoint x: 261, startPoint y: 91, endPoint x: 264, endPoint y: 81, distance: 10.3
click at [363, 218] on label "x∈∅" at bounding box center [477, 212] width 325 height 21
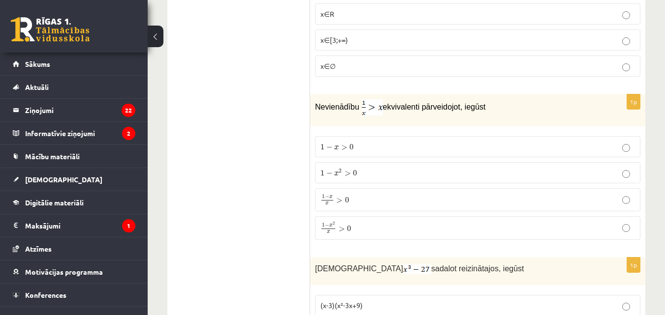
scroll to position [1148, 0]
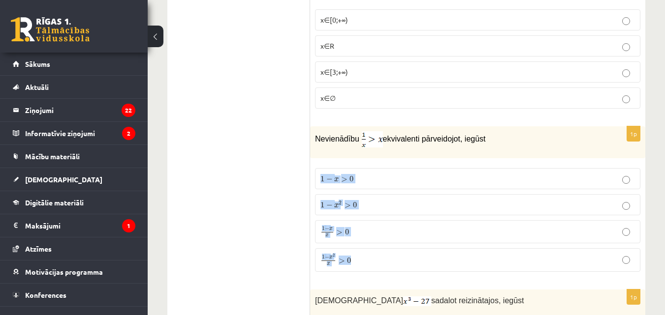
drag, startPoint x: 357, startPoint y: 254, endPoint x: 318, endPoint y: 175, distance: 88.0
click at [318, 175] on fieldset "1 − x > 0 1 − x > 0 1 − x 2 > 0 1 − x 2 > 0 1 − x x > 0 1 − x x > 0 1 − x 2 x >…" at bounding box center [477, 219] width 325 height 112
copy fieldset "1 − x > 0 1 − x > 0 1 − x 2 > 0 1 − x 2 > 0 1 − x x > 0 1 − x x > 0 1 − x 2 x >…"
click at [509, 146] on p "Nevienādību ekvivalenti pārveidojot, iegūst" at bounding box center [453, 139] width 276 height 16
drag, startPoint x: 308, startPoint y: 139, endPoint x: 497, endPoint y: 139, distance: 188.9
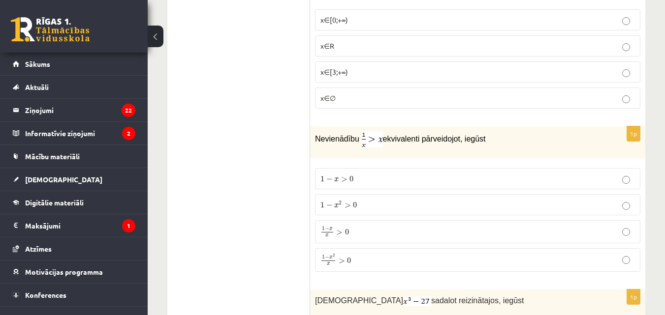
click at [497, 139] on p "Nevienādību ekvivalenti pārveidojot, iegūst" at bounding box center [453, 139] width 276 height 16
drag, startPoint x: 512, startPoint y: 144, endPoint x: 316, endPoint y: 137, distance: 196.4
click at [316, 137] on p "Nevienādību ekvivalenti pārveidojot, iegūst" at bounding box center [453, 139] width 276 height 16
copy p "Nevienādību ekvivalenti pārveidojot, iegūst"
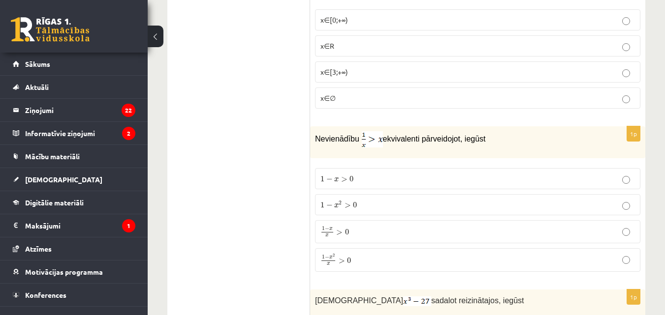
click at [363, 265] on p "1 − x 2 x > 0 1 − x 2 x > 0" at bounding box center [477, 260] width 314 height 13
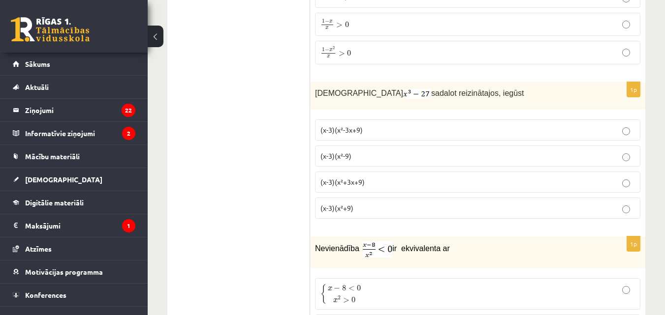
scroll to position [1377, 0]
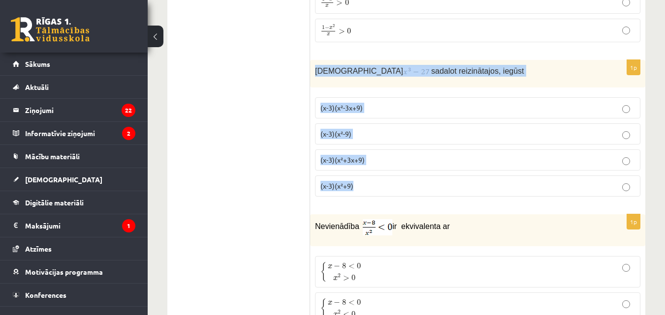
drag, startPoint x: 311, startPoint y: 72, endPoint x: 408, endPoint y: 187, distance: 149.8
click at [408, 187] on div "1p Izteiksmi sadalot reizinātajos, iegūst (x-3)(x²-3x+9) (x-3)(x²-9) (x-3)(x²+3…" at bounding box center [477, 132] width 335 height 145
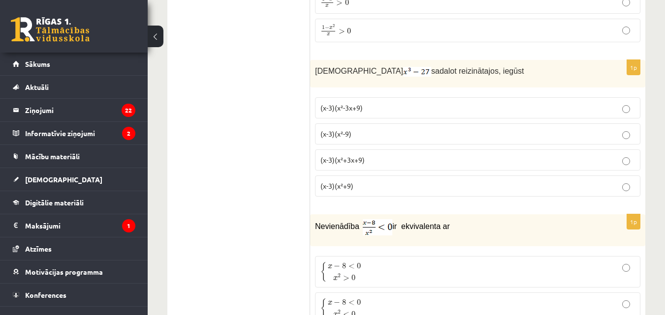
click at [336, 157] on span "(x-3)(x²+3x+9)" at bounding box center [342, 159] width 44 height 9
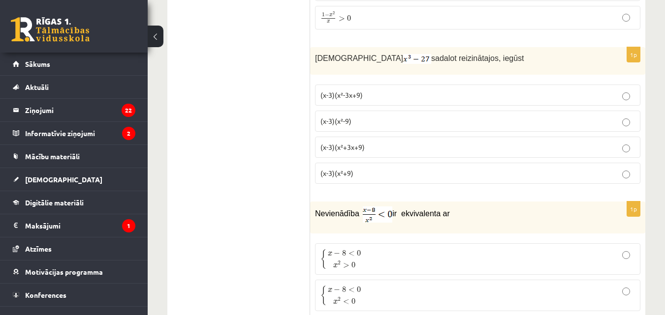
scroll to position [1492, 0]
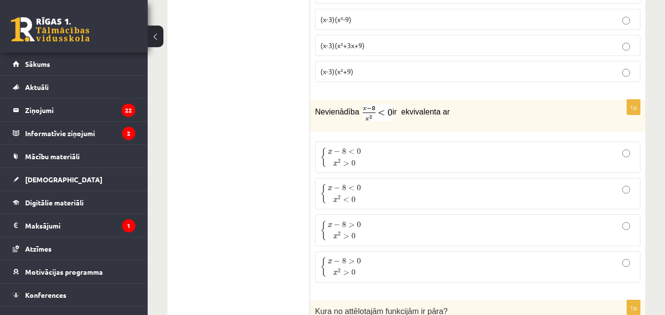
drag, startPoint x: 466, startPoint y: 108, endPoint x: 310, endPoint y: 105, distance: 156.0
click at [310, 105] on div "Nevienādība ir ekvivalenta ar" at bounding box center [477, 116] width 335 height 32
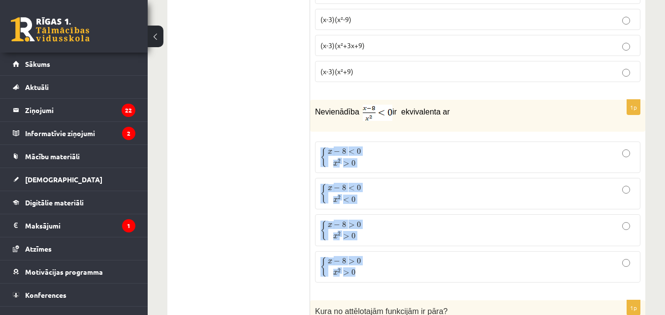
drag, startPoint x: 353, startPoint y: 251, endPoint x: 316, endPoint y: 154, distance: 103.9
click at [316, 154] on fieldset "{ x − 8 < 0 x 2 > 0 { x − 8 < 0 x 2 > 0 { x − 8 < 0 x 2 < 0 { x − 8 < 0 x 2 < 0…" at bounding box center [477, 211] width 325 height 149
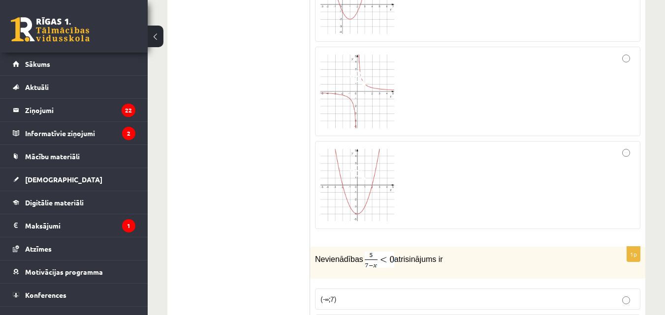
scroll to position [2066, 0]
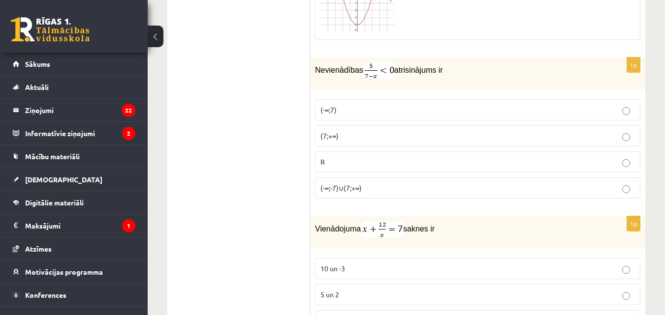
click at [383, 136] on p "(7;+∞)" at bounding box center [477, 136] width 314 height 10
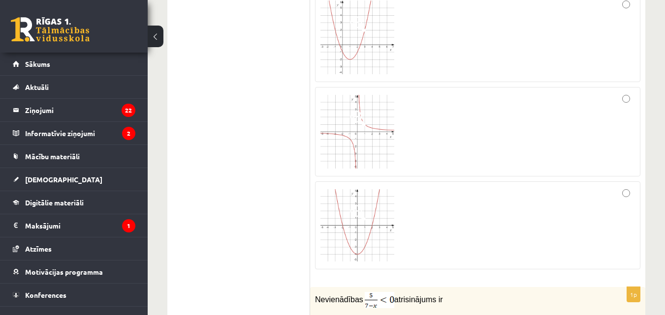
scroll to position [1607, 0]
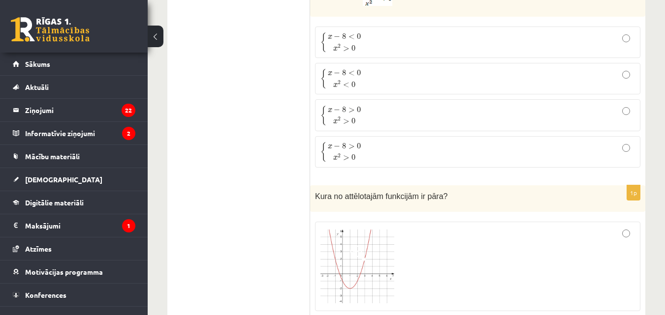
click at [340, 34] on span "x − 8 < 0" at bounding box center [344, 36] width 33 height 6
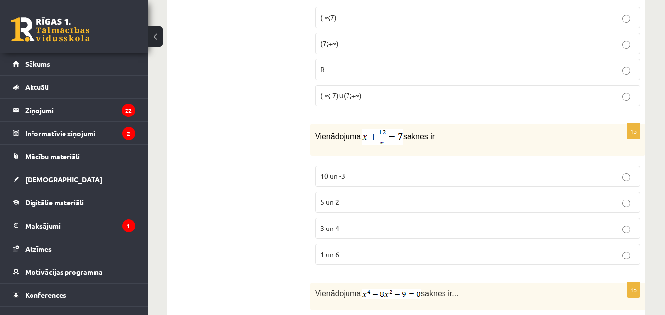
scroll to position [2181, 0]
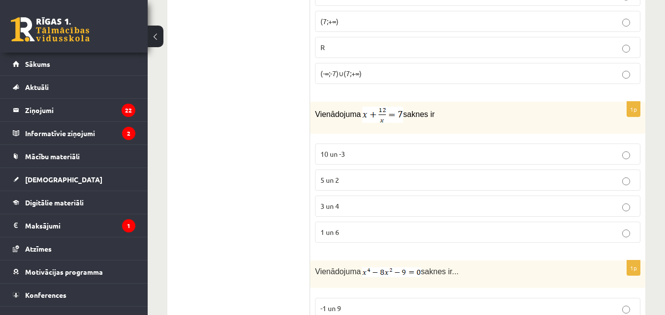
click at [399, 213] on label "3 un 4" at bounding box center [477, 206] width 325 height 21
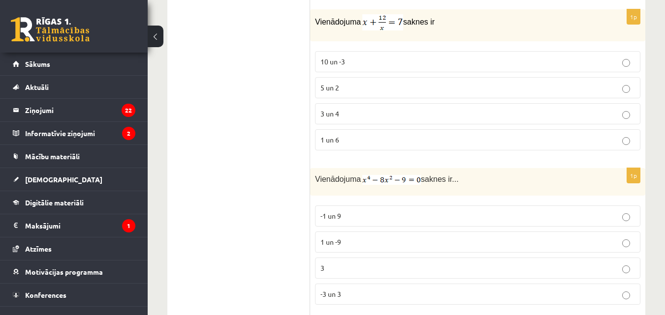
scroll to position [2296, 0]
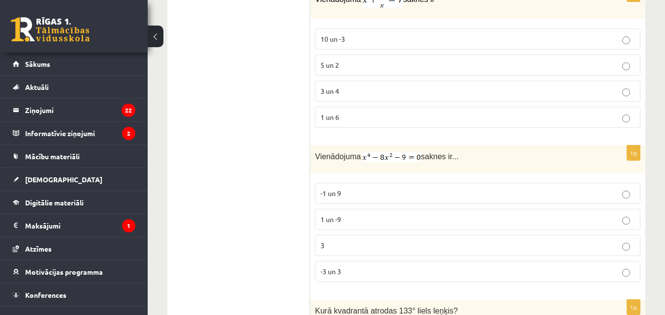
click at [348, 274] on p "-3 un 3" at bounding box center [477, 272] width 314 height 10
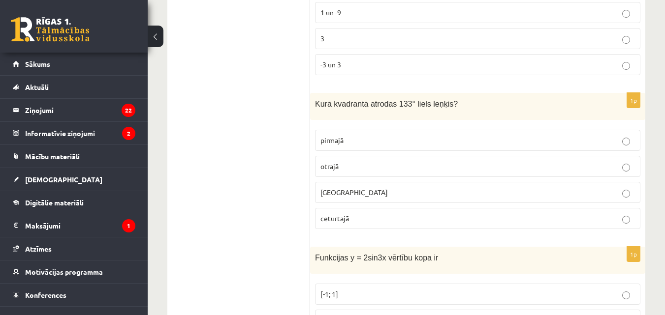
scroll to position [2525, 0]
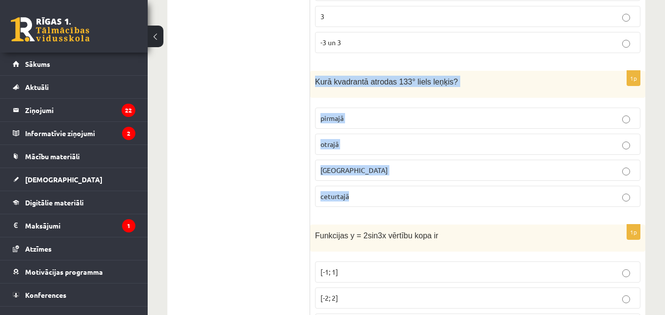
drag, startPoint x: 311, startPoint y: 78, endPoint x: 376, endPoint y: 195, distance: 134.1
click at [376, 195] on div "1p Kurā kvadrantā atrodas 133° liels leņķis? pirmajā otrajā trešajā ceturtajā" at bounding box center [477, 143] width 335 height 144
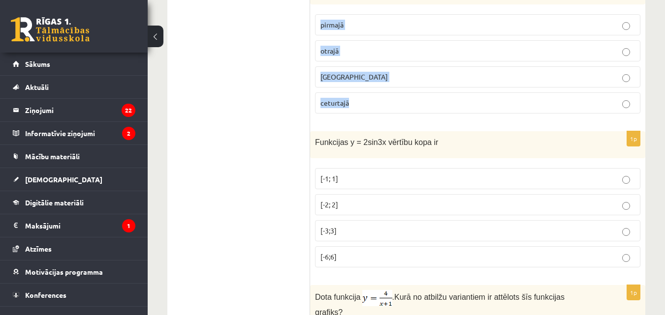
scroll to position [2640, 0]
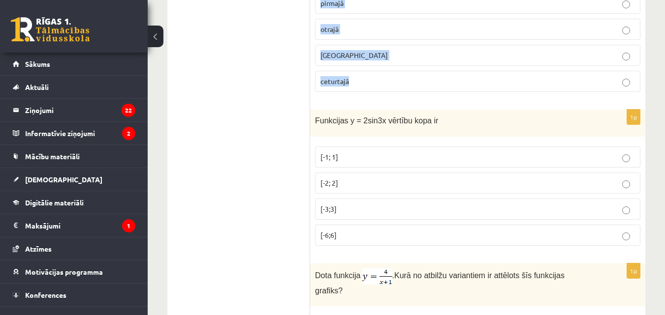
click at [337, 22] on label "otrajā" at bounding box center [477, 29] width 325 height 21
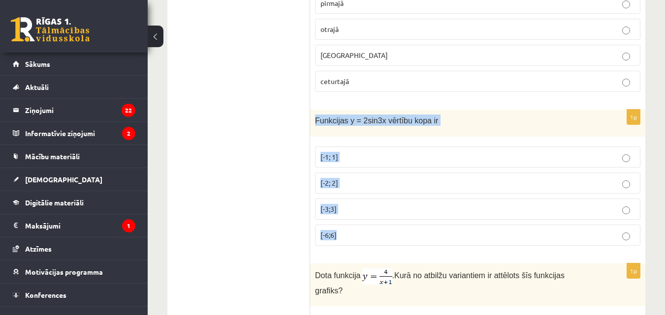
drag, startPoint x: 313, startPoint y: 121, endPoint x: 369, endPoint y: 243, distance: 134.5
click at [369, 243] on div "1p Funkcijas y = 2sin3x vērtību kopa ir [-1; 1] [-2; 2] [-3;3] [-6;6]" at bounding box center [477, 182] width 335 height 144
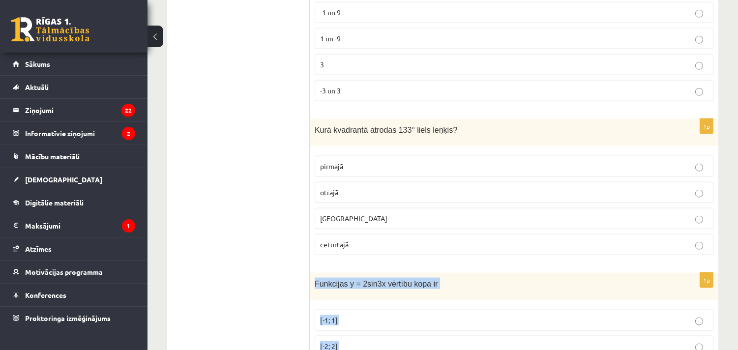
scroll to position [2547, 0]
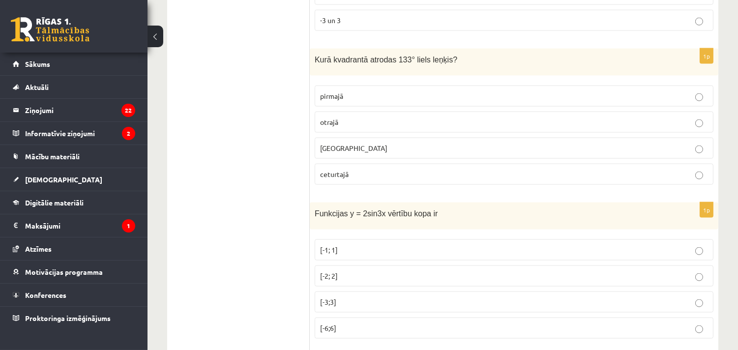
click at [235, 232] on ul "Tests Izvērtējums!" at bounding box center [243, 130] width 133 height 5003
click at [369, 281] on p "[-2; 2]" at bounding box center [514, 276] width 388 height 10
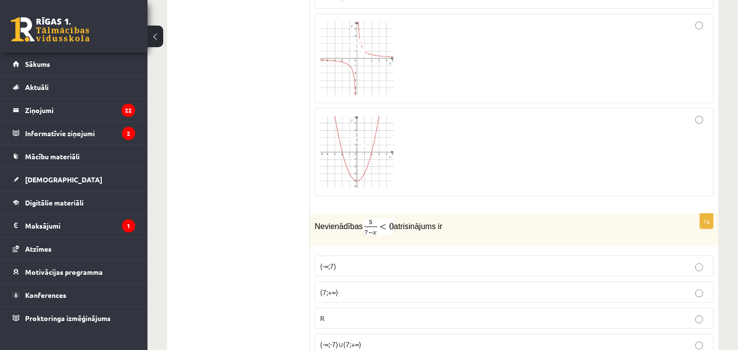
scroll to position [1782, 0]
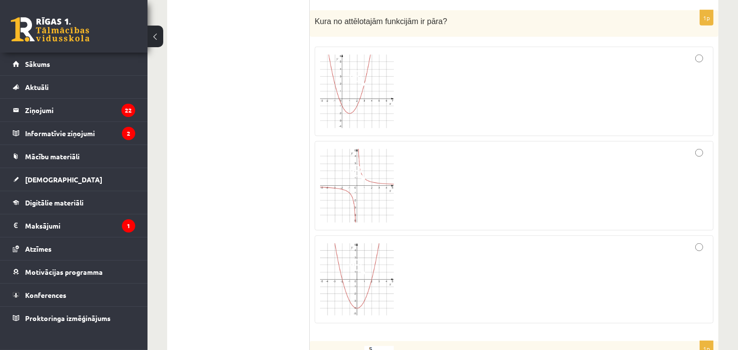
click at [664, 271] on div at bounding box center [514, 280] width 388 height 78
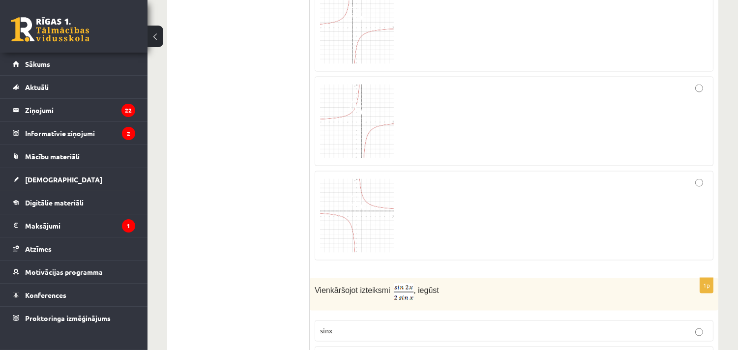
scroll to position [2802, 0]
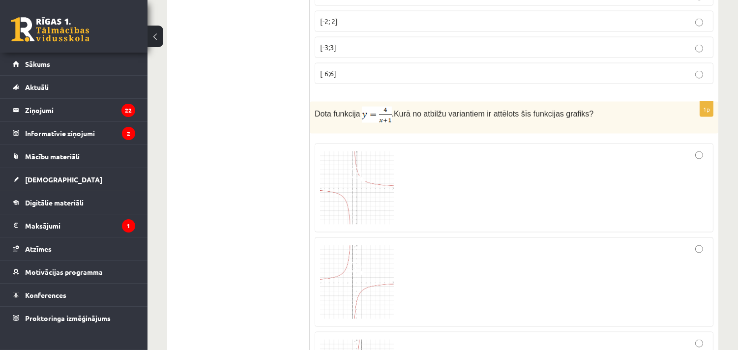
click at [356, 194] on img at bounding box center [357, 189] width 74 height 74
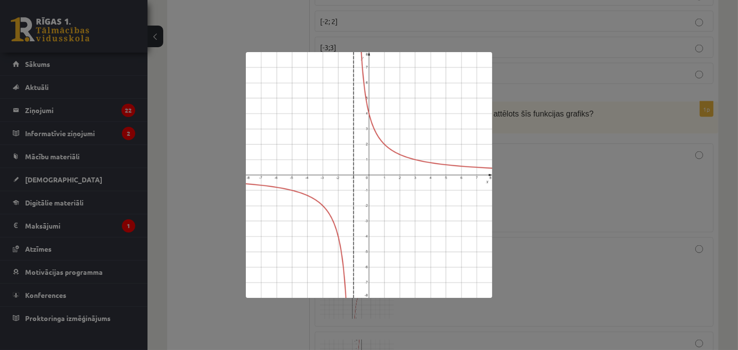
click at [661, 109] on div at bounding box center [369, 175] width 738 height 350
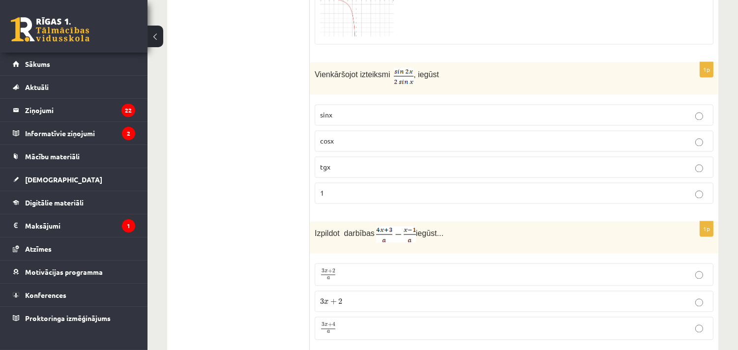
scroll to position [3313, 0]
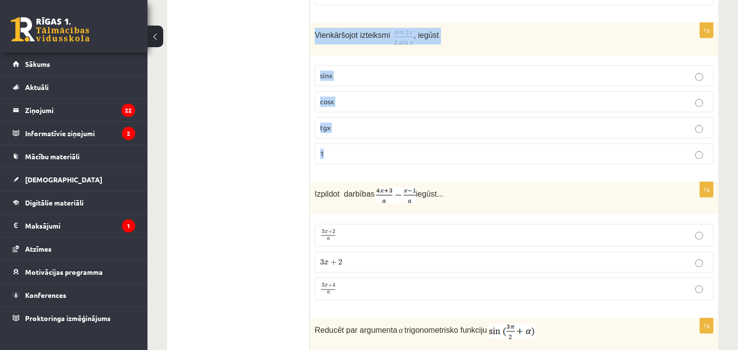
drag, startPoint x: 315, startPoint y: 38, endPoint x: 382, endPoint y: 161, distance: 140.4
click at [382, 161] on div "1p Vienkāršojot izteiksmi , iegūst sinx cosx tgx 1" at bounding box center [514, 98] width 409 height 150
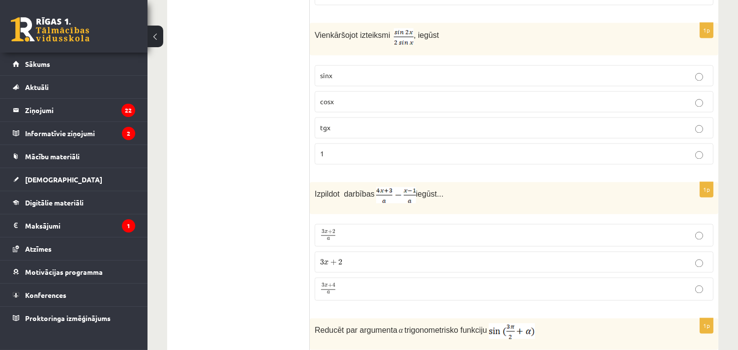
click at [355, 107] on p "cosx" at bounding box center [514, 102] width 388 height 10
click at [374, 296] on p "3 x + 4 a 3 x + 4 a" at bounding box center [514, 289] width 388 height 12
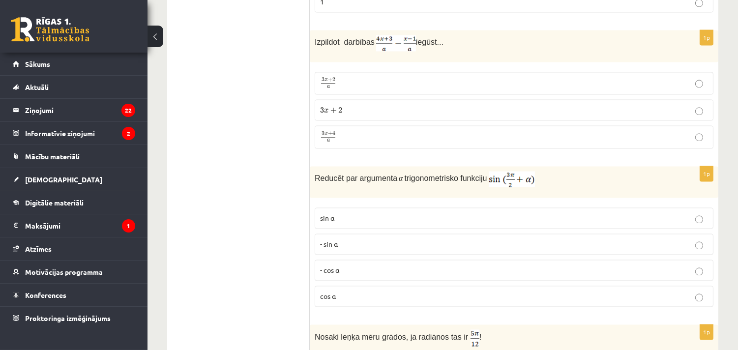
scroll to position [3593, 0]
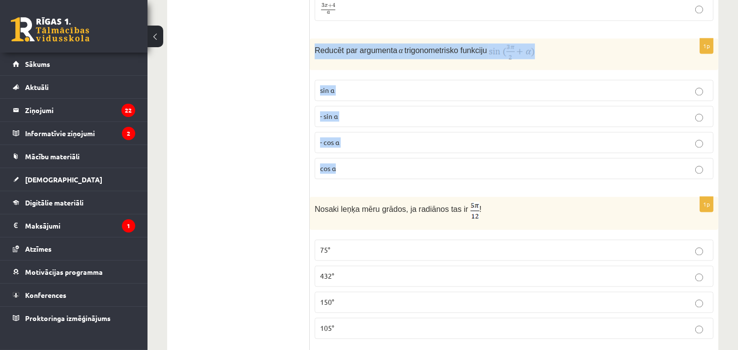
drag, startPoint x: 313, startPoint y: 55, endPoint x: 375, endPoint y: 175, distance: 135.5
click at [375, 175] on div "1p Reducēt par argumenta α trigonometrisko funkciju sin⁡ α - sin ⁡α - cos ⁡α co…" at bounding box center [514, 112] width 409 height 149
click at [326, 50] on p "Reducēt par argumenta α trigonometrisko funkciju" at bounding box center [490, 51] width 350 height 16
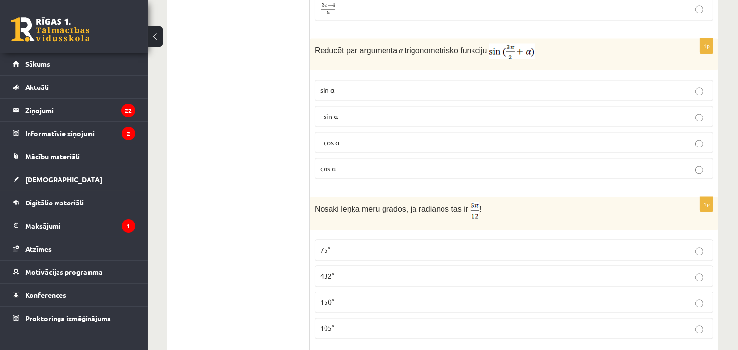
click at [370, 148] on p "- cos ⁡α" at bounding box center [514, 142] width 388 height 10
click at [343, 307] on p "150°" at bounding box center [514, 302] width 388 height 10
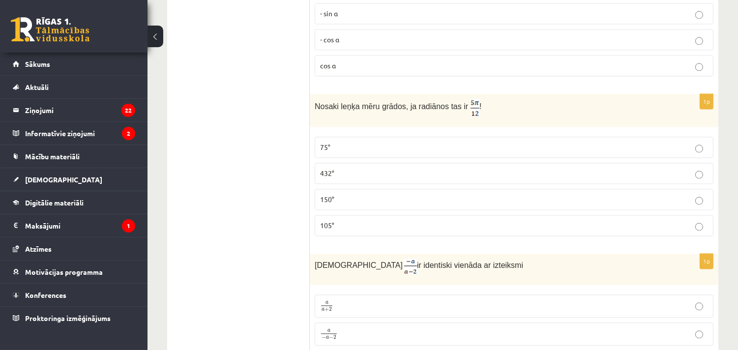
scroll to position [3721, 0]
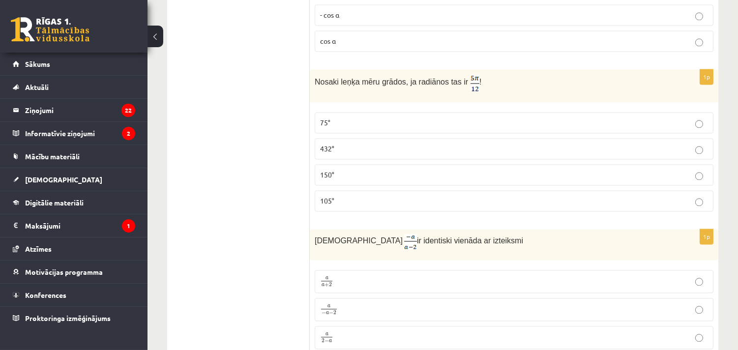
click at [339, 206] on p "105°" at bounding box center [514, 201] width 388 height 10
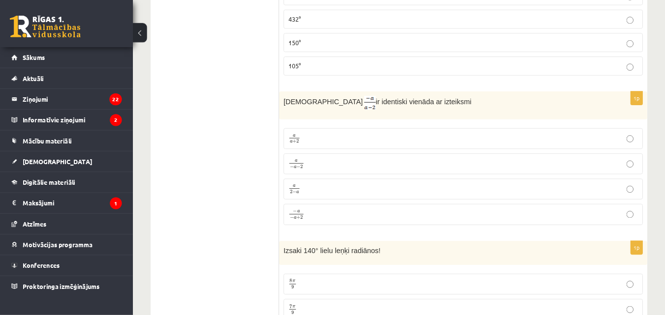
scroll to position [3848, 0]
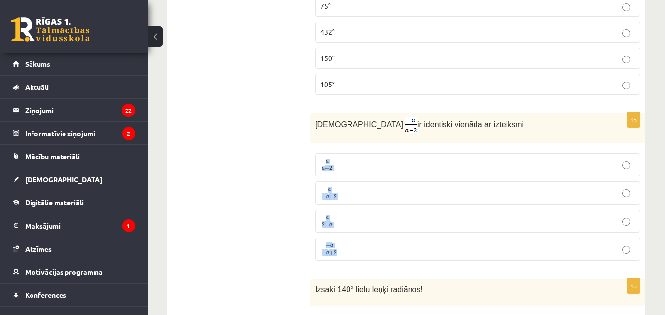
drag, startPoint x: 335, startPoint y: 177, endPoint x: 345, endPoint y: 249, distance: 73.1
click at [345, 249] on fieldset "a a + 2 a a + 2 a − a − 2 a − a − 2 a 2 − a a 2 − a − a − a + 2 − a − a + 2" at bounding box center [477, 207] width 325 height 116
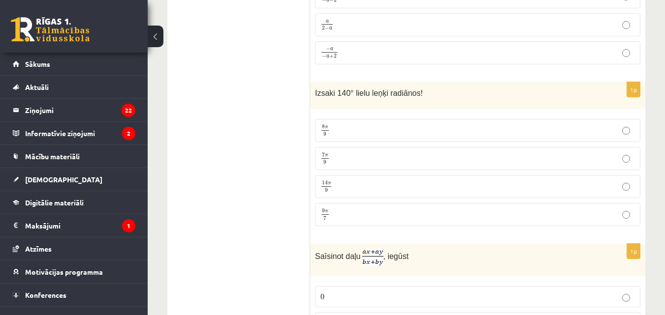
scroll to position [4078, 0]
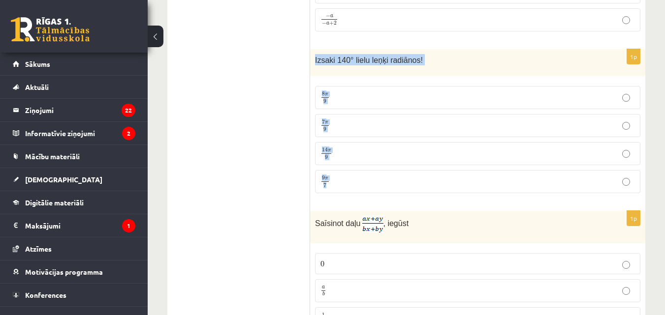
drag, startPoint x: 310, startPoint y: 42, endPoint x: 365, endPoint y: 168, distance: 137.5
click at [365, 168] on div "1p Izsaki 140° lielu leņķi radiānos! 8 π 9 8 π 9 7 π 9 7 π 9 14 π 9 14 π 9 9 π …" at bounding box center [477, 125] width 335 height 152
click at [322, 120] on span "7 π 9" at bounding box center [324, 125] width 9 height 11
click at [336, 285] on p "a b a b" at bounding box center [477, 291] width 314 height 12
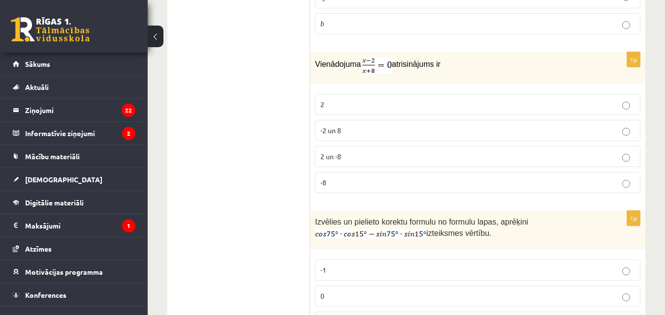
scroll to position [4422, 0]
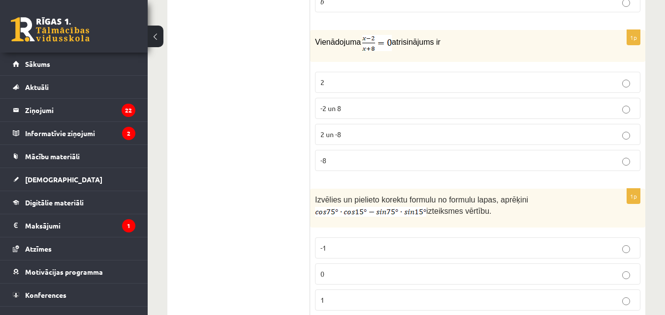
click at [342, 72] on label "2" at bounding box center [477, 82] width 325 height 21
drag, startPoint x: 309, startPoint y: 183, endPoint x: 514, endPoint y: 207, distance: 206.0
click at [514, 206] on div "Izvēlies un pielieto korektu formulu no formulu lapas, aprēķini izteiksmes vērt…" at bounding box center [477, 208] width 335 height 39
drag, startPoint x: 464, startPoint y: 199, endPoint x: 308, endPoint y: 182, distance: 156.8
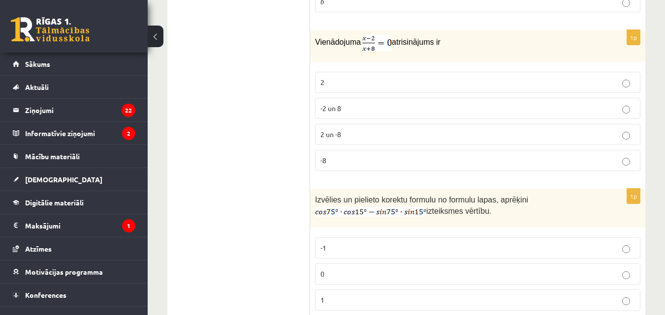
click at [314, 189] on div "Izvēlies un pielieto korektu formulu no formulu lapas, aprēķini izteiksmes vērt…" at bounding box center [477, 208] width 335 height 39
drag, startPoint x: 355, startPoint y: 196, endPoint x: 497, endPoint y: 206, distance: 143.0
click at [497, 206] on div "Izvēlies un pielieto korektu formulu no formulu lapas, aprēķini izteiksmes vērt…" at bounding box center [477, 208] width 335 height 39
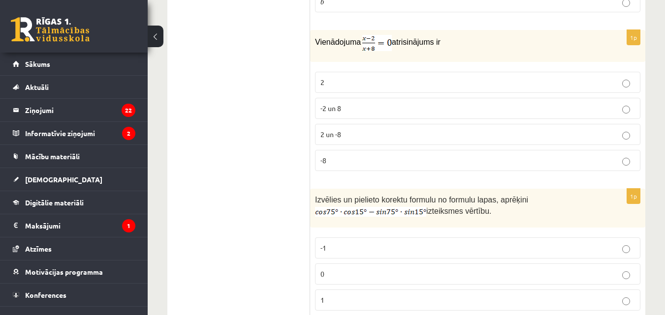
drag, startPoint x: 496, startPoint y: 195, endPoint x: 312, endPoint y: 185, distance: 184.3
click at [312, 189] on div "Izvēlies un pielieto korektu formulu no formulu lapas, aprēķini izteiksmes vērt…" at bounding box center [477, 208] width 335 height 39
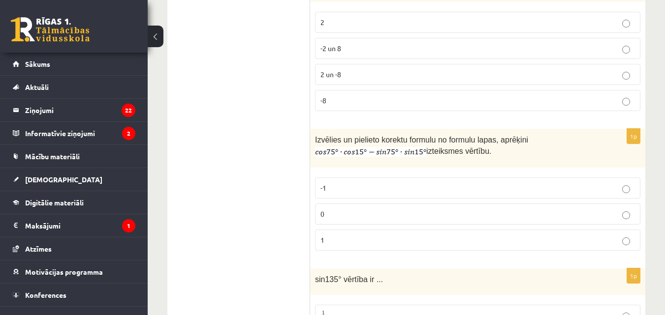
scroll to position [4537, 0]
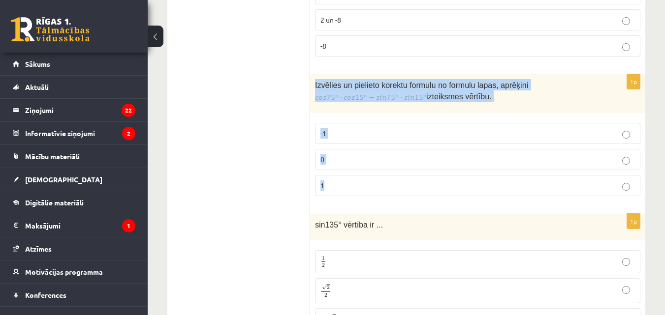
drag, startPoint x: 336, startPoint y: 165, endPoint x: 313, endPoint y: 70, distance: 97.4
click at [313, 74] on div "1p Izvēlies un pielieto korektu formulu no formulu lapas, aprēķini izteiksmes v…" at bounding box center [477, 139] width 335 height 130
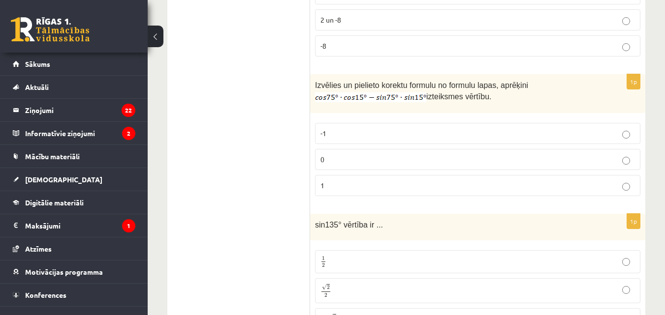
click at [311, 148] on div "1p Izvēlies un pielieto korektu formulu no formulu lapas, aprēķini izteiksmes v…" at bounding box center [477, 139] width 335 height 130
click at [328, 154] on p "0" at bounding box center [477, 159] width 314 height 10
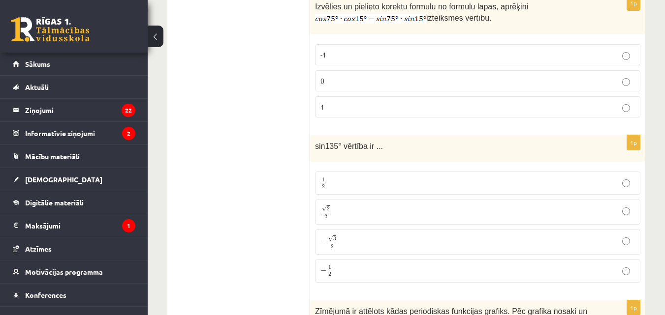
scroll to position [4652, 0]
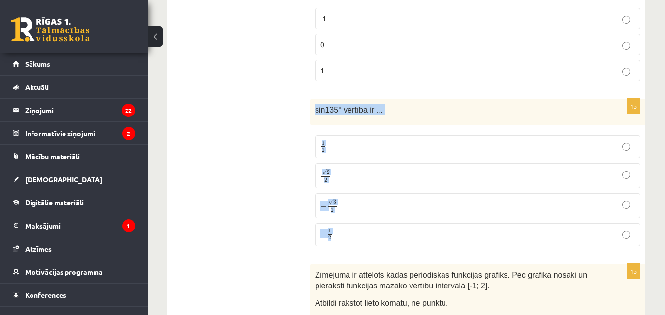
drag, startPoint x: 316, startPoint y: 96, endPoint x: 364, endPoint y: 224, distance: 136.5
click at [364, 224] on div "1p sin135° vērtība ir ... 1 2 1 2 √ 2 2 2 2 − √ 3 2 − 3 2 − 1 2 − 1 2" at bounding box center [477, 176] width 335 height 155
click at [352, 169] on p "√ 2 2 2 2" at bounding box center [477, 176] width 314 height 14
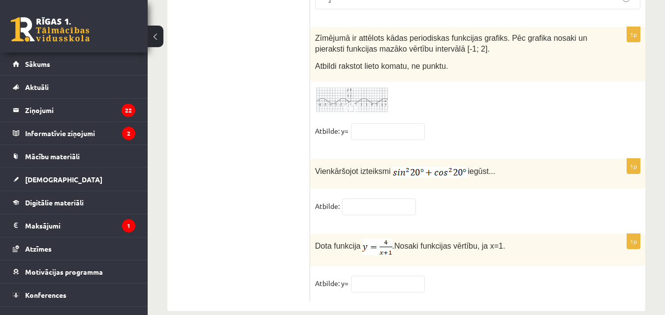
scroll to position [4892, 0]
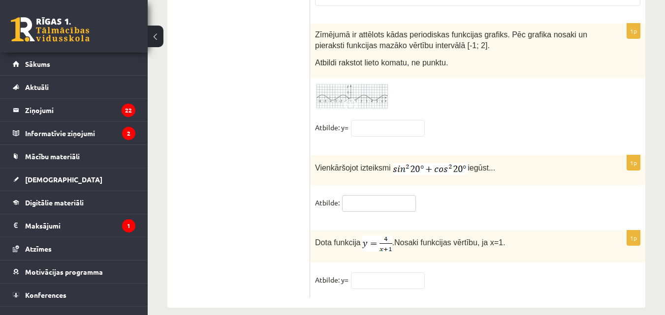
click at [357, 195] on input "text" at bounding box center [379, 203] width 74 height 17
type input "*"
click at [534, 238] on p "Dota funkcija . Nosaki funkcijas vērtību, ja x=1." at bounding box center [453, 244] width 276 height 16
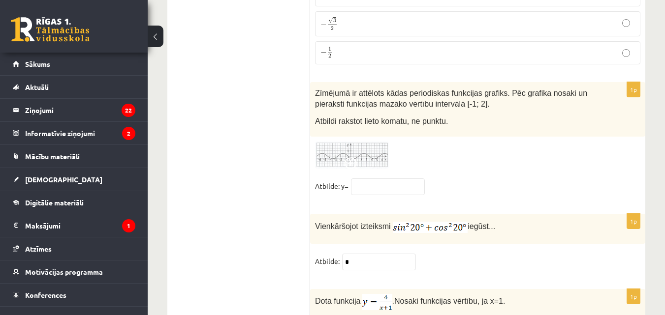
scroll to position [4778, 0]
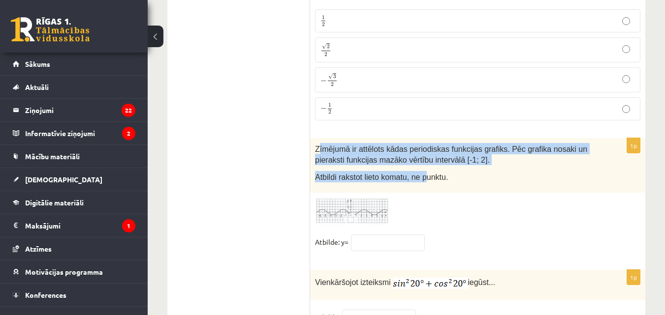
drag, startPoint x: 318, startPoint y: 130, endPoint x: 420, endPoint y: 170, distance: 109.8
click at [420, 170] on div "Zīmējumā ir attēlots kādas periodiskas funkcijas grafiks. Pēc grafika nosaki un…" at bounding box center [477, 165] width 335 height 55
click at [421, 170] on div "Zīmējumā ir attēlots kādas periodiskas funkcijas grafiks. Pēc grafika nosaki un…" at bounding box center [477, 165] width 335 height 55
drag, startPoint x: 441, startPoint y: 166, endPoint x: 316, endPoint y: 137, distance: 128.3
click at [316, 138] on div "Zīmējumā ir attēlots kādas periodiskas funkcijas grafiks. Pēc grafika nosaki un…" at bounding box center [477, 165] width 335 height 55
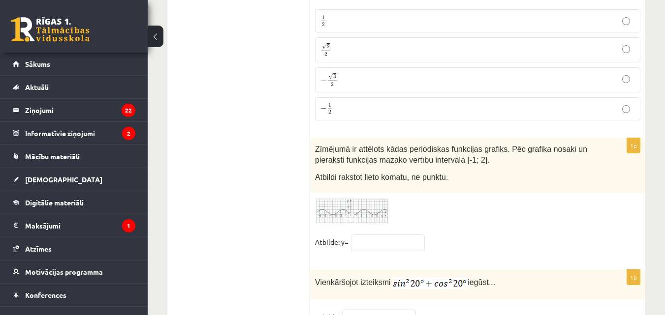
click at [340, 180] on div "1p Zīmējumā ir attēlots kādas periodiskas funkcijas grafiks. Pēc grafika nosaki…" at bounding box center [477, 199] width 335 height 122
click at [341, 198] on img at bounding box center [352, 211] width 74 height 27
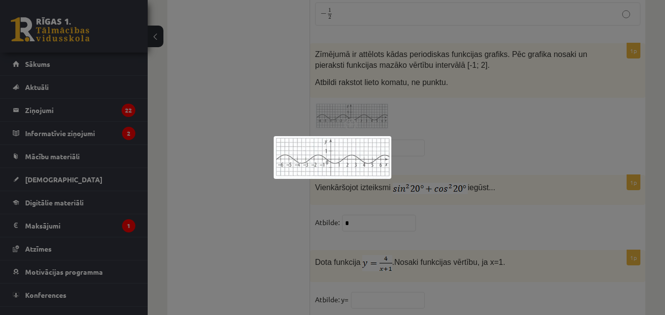
scroll to position [4892, 0]
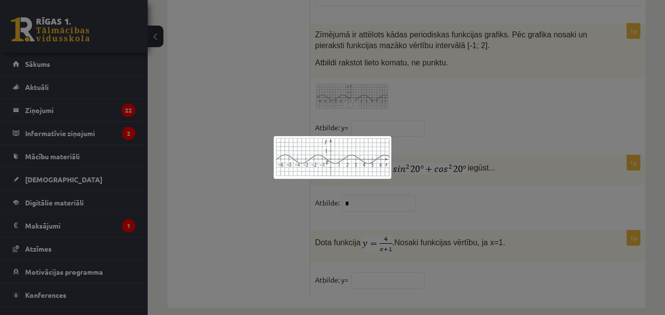
click at [248, 164] on div at bounding box center [332, 157] width 665 height 315
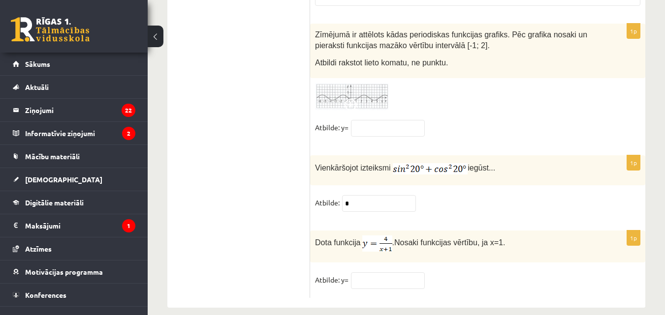
click at [337, 83] on img at bounding box center [352, 96] width 74 height 27
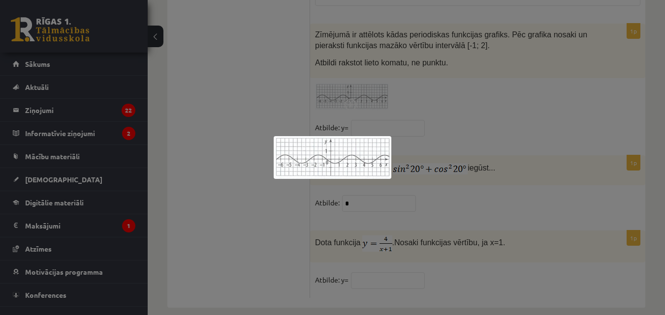
click at [318, 261] on div at bounding box center [332, 157] width 665 height 315
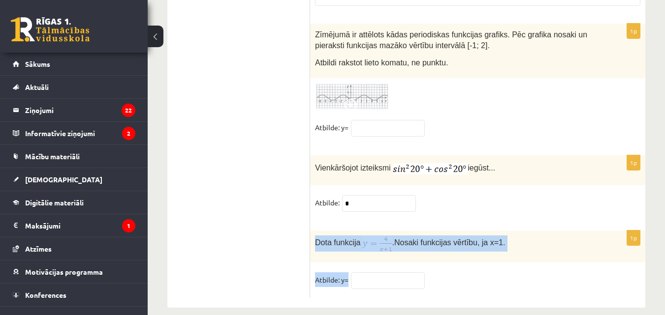
drag, startPoint x: 310, startPoint y: 228, endPoint x: 429, endPoint y: 272, distance: 126.8
click at [429, 272] on div "1p Dota funkcija . Nosaki funkcijas vērtību, ja x=1. Atbilde: y=" at bounding box center [477, 264] width 335 height 67
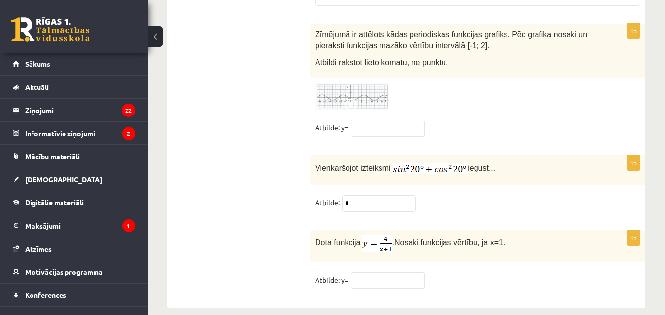
click at [380, 273] on input "text" at bounding box center [388, 281] width 74 height 17
type input "*"
click at [340, 88] on img at bounding box center [352, 96] width 74 height 27
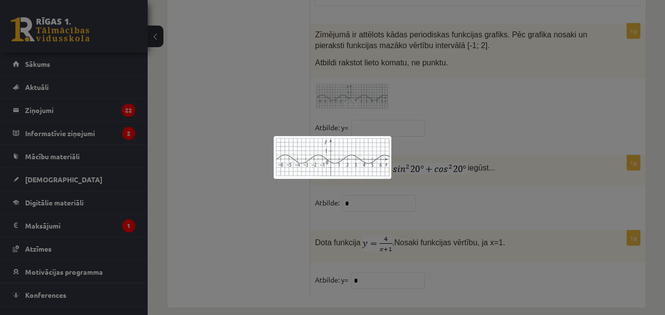
click at [273, 71] on div at bounding box center [332, 157] width 665 height 315
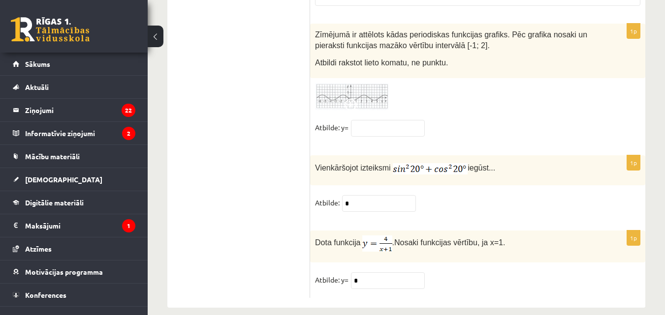
drag, startPoint x: 445, startPoint y: 49, endPoint x: 308, endPoint y: 20, distance: 139.7
click at [310, 24] on div "Zīmējumā ir attēlots kādas periodiskas funkcijas grafiks. Pēc grafika nosaki un…" at bounding box center [477, 51] width 335 height 55
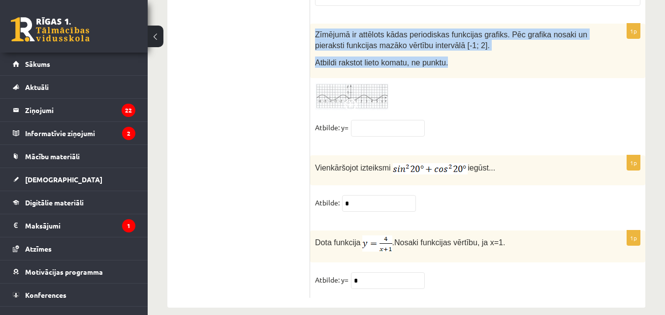
drag, startPoint x: 340, startPoint y: 30, endPoint x: 446, endPoint y: 42, distance: 107.0
click at [446, 42] on div "Zīmējumā ir attēlots kādas periodiskas funkcijas grafiks. Pēc grafika nosaki un…" at bounding box center [477, 51] width 335 height 55
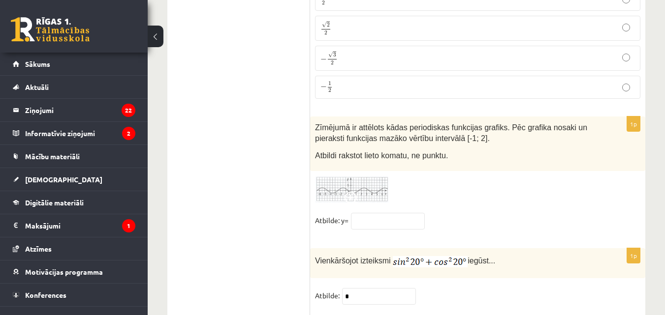
scroll to position [4778, 0]
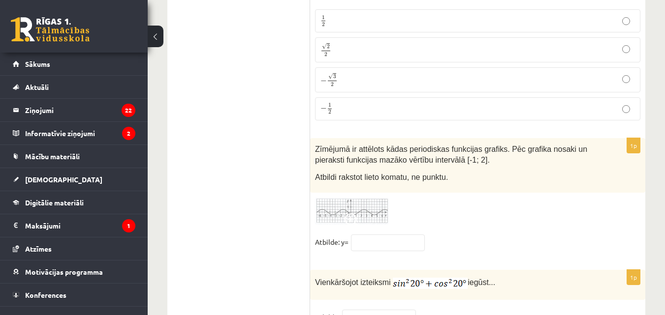
click at [357, 182] on div "1p Zīmējumā ir attēlots kādas periodiskas funkcijas grafiks. Pēc grafika nosaki…" at bounding box center [477, 199] width 335 height 122
click at [359, 198] on img at bounding box center [352, 211] width 74 height 27
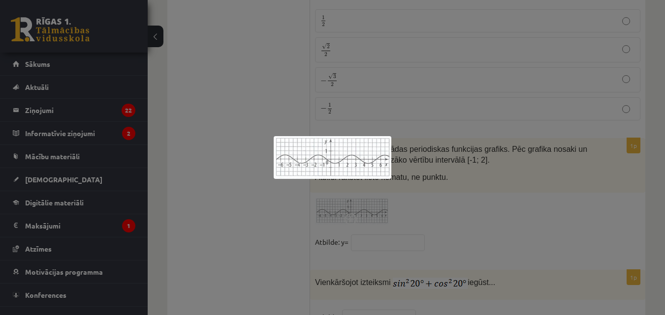
click at [194, 146] on div at bounding box center [332, 157] width 665 height 315
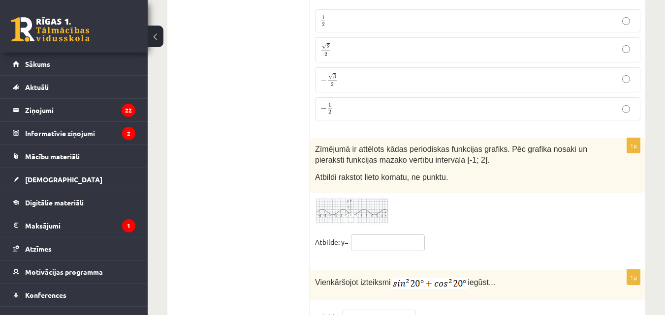
click at [397, 235] on input "text" at bounding box center [388, 243] width 74 height 17
paste input "****"
type input "****"
click at [484, 201] on div at bounding box center [477, 211] width 325 height 27
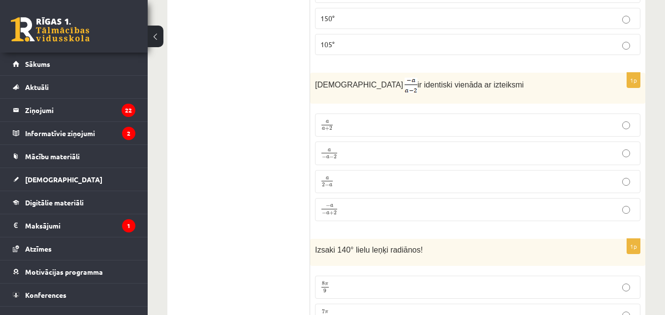
scroll to position [3879, 0]
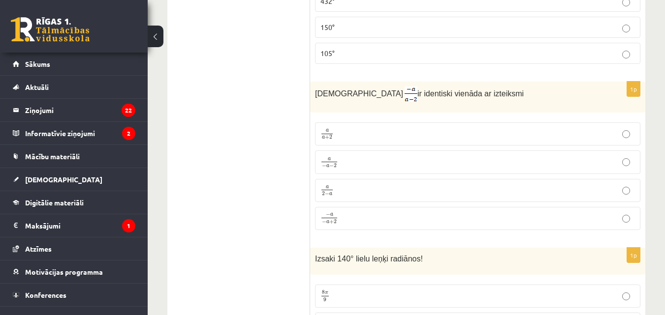
click at [319, 90] on span "Izteiksme" at bounding box center [359, 94] width 88 height 8
click at [319, 82] on div "Izteiksme ir identiski vienāda ar izteiksmi" at bounding box center [477, 97] width 335 height 31
click at [319, 90] on span "Izteiksme" at bounding box center [359, 94] width 88 height 8
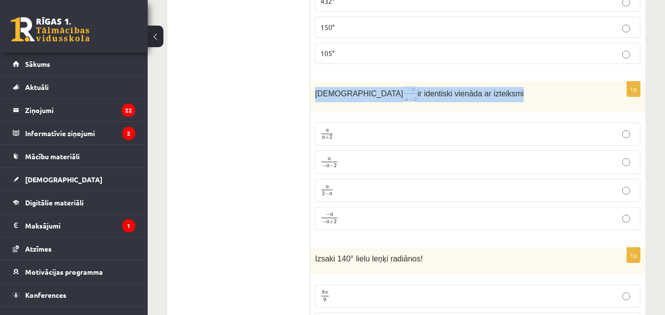
click at [319, 90] on span "Izteiksme" at bounding box center [359, 94] width 88 height 8
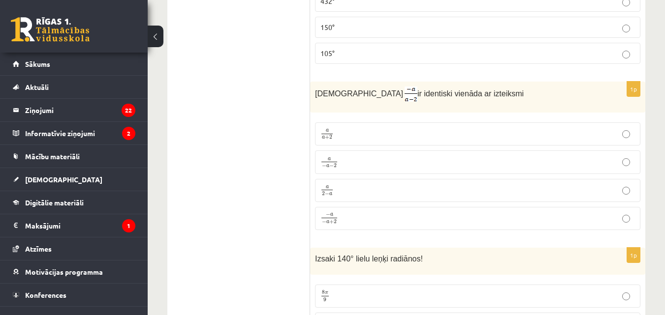
click at [352, 184] on p "a 2 − a a 2 − a" at bounding box center [477, 190] width 314 height 12
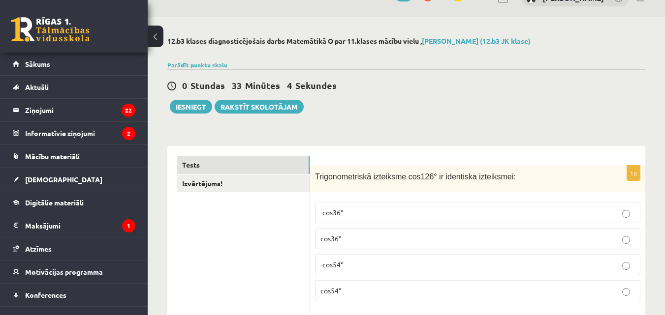
scroll to position [0, 0]
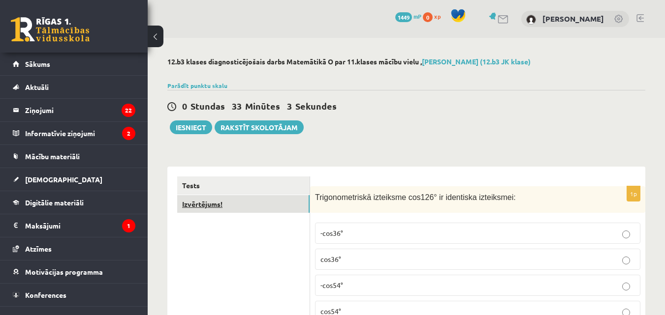
click at [203, 207] on link "Izvērtējums!" at bounding box center [243, 204] width 132 height 18
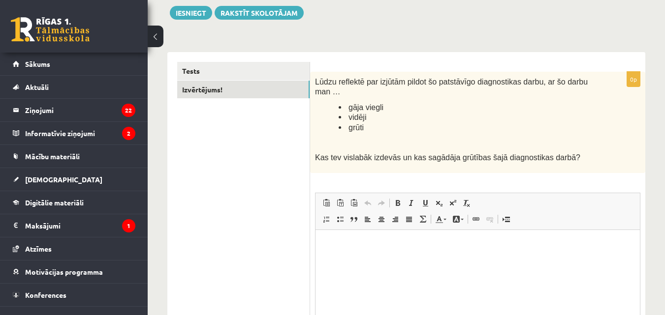
click at [401, 260] on html at bounding box center [477, 245] width 324 height 30
click at [194, 8] on button "Iesniegt" at bounding box center [191, 13] width 42 height 14
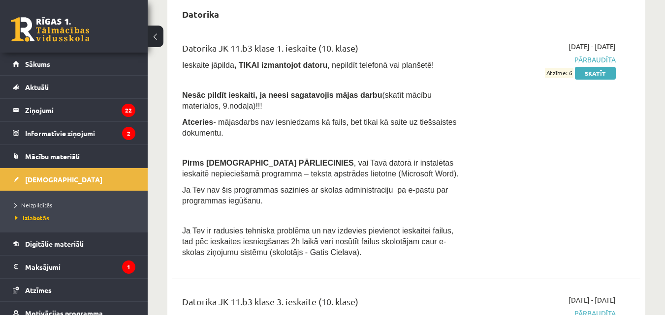
scroll to position [1198, 0]
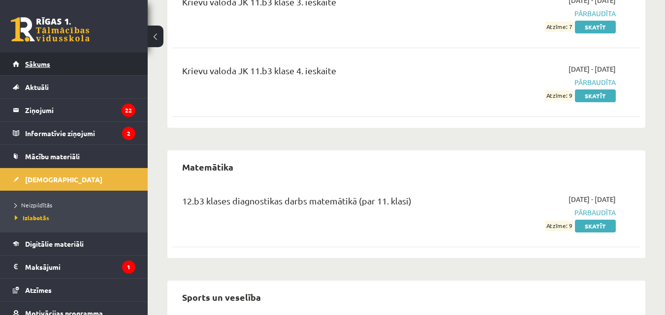
click at [73, 60] on link "Sākums" at bounding box center [74, 64] width 122 height 23
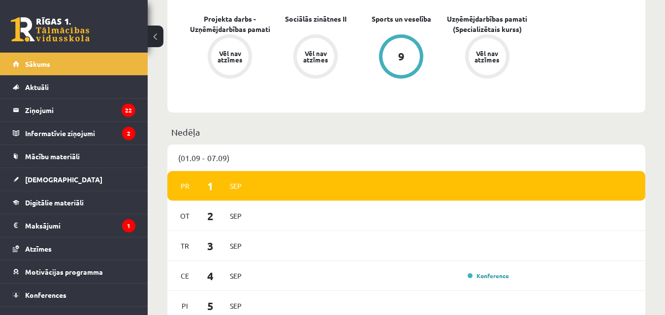
scroll to position [344, 0]
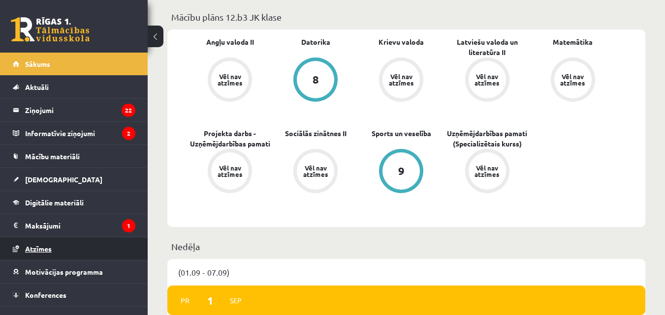
click at [58, 258] on link "Atzīmes" at bounding box center [74, 249] width 122 height 23
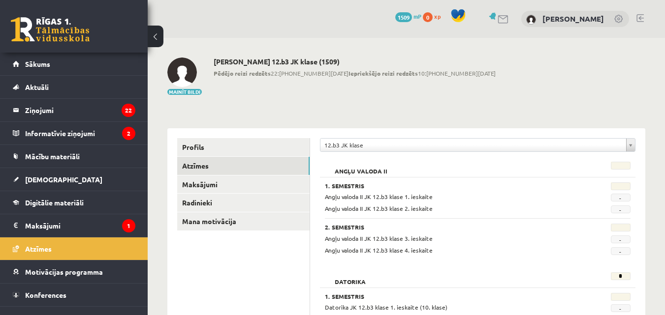
scroll to position [456, 0]
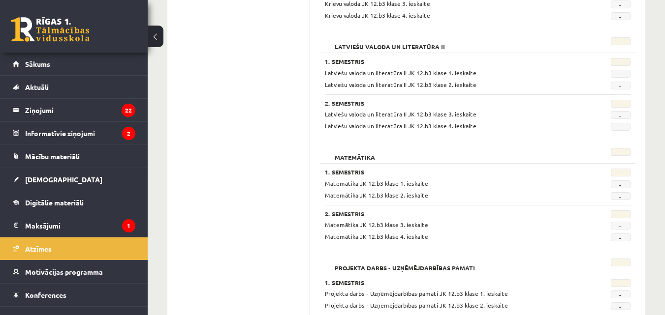
click at [279, 204] on ul "Profils Atzīmes Maksājumi Radinieki Mana motivācija" at bounding box center [243, 189] width 133 height 1014
click at [626, 184] on span "-" at bounding box center [621, 185] width 20 height 8
click at [83, 178] on link "[DEMOGRAPHIC_DATA]" at bounding box center [74, 179] width 122 height 23
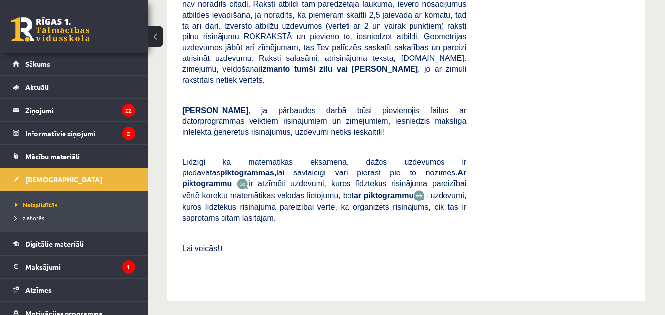
click at [78, 219] on link "Izlabotās" at bounding box center [76, 218] width 123 height 9
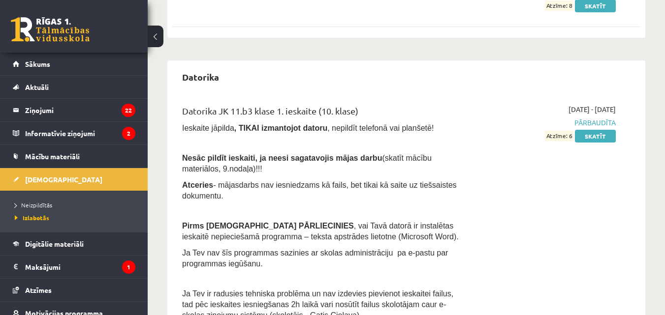
scroll to position [1198, 0]
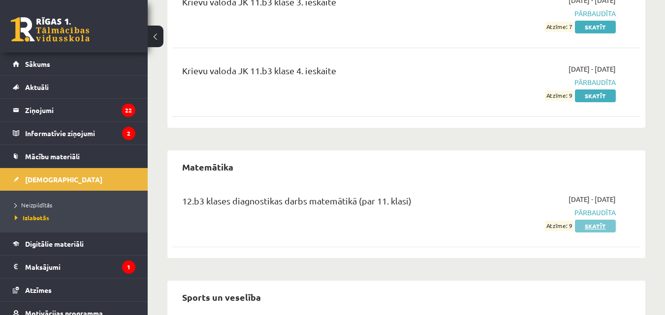
click at [592, 220] on link "Skatīt" at bounding box center [595, 226] width 41 height 13
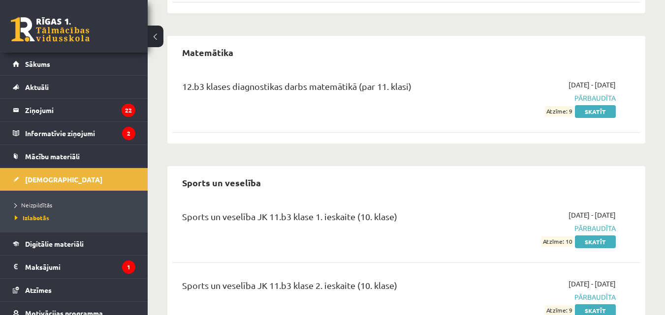
scroll to position [1428, 0]
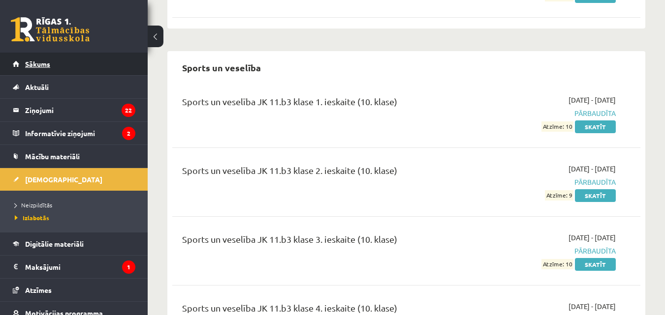
click at [35, 57] on link "Sākums" at bounding box center [74, 64] width 122 height 23
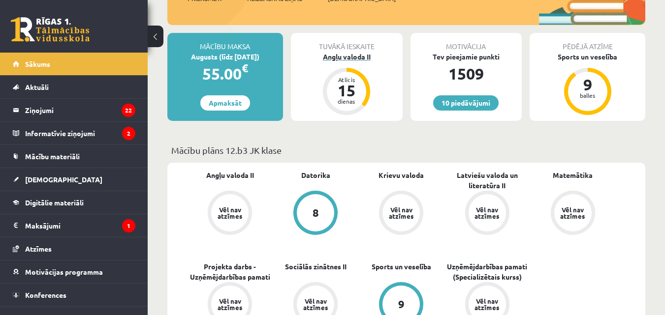
scroll to position [230, 0]
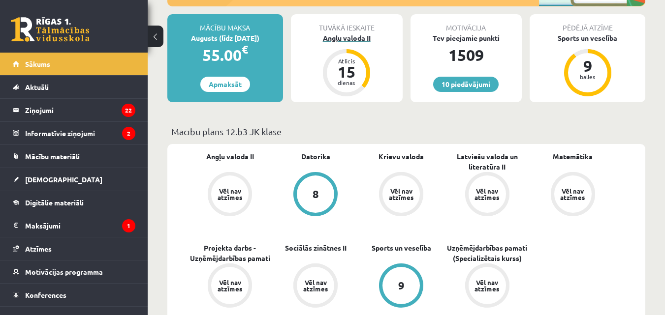
click at [348, 39] on div "Angļu valoda II" at bounding box center [347, 38] width 112 height 10
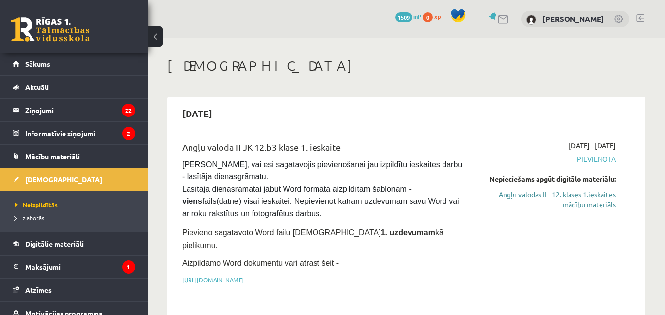
click at [598, 206] on link "Angļu valodas II - 12. klases 1.ieskaites mācību materiāls" at bounding box center [548, 199] width 135 height 21
drag, startPoint x: 380, startPoint y: 272, endPoint x: 382, endPoint y: -43, distance: 314.9
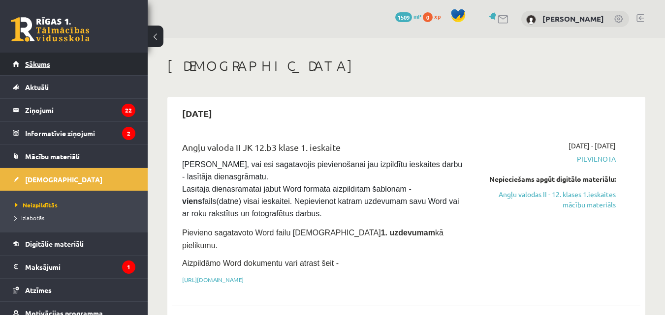
click at [60, 70] on link "Sākums" at bounding box center [74, 64] width 122 height 23
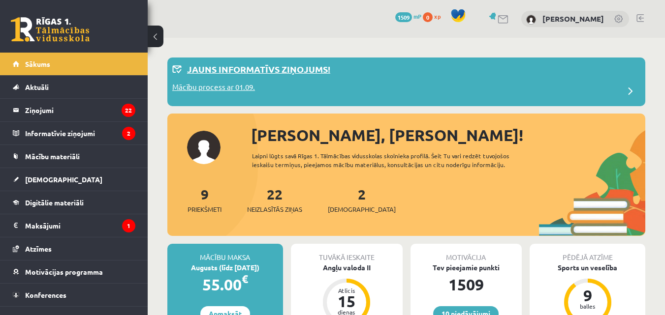
click at [248, 72] on p "Jauns informatīvs ziņojums!" at bounding box center [258, 68] width 143 height 13
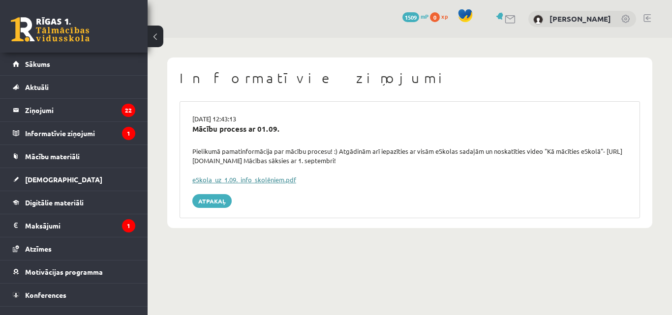
click at [216, 179] on link "eSkola_uz_1.09._info_skolēniem.pdf" at bounding box center [244, 180] width 104 height 8
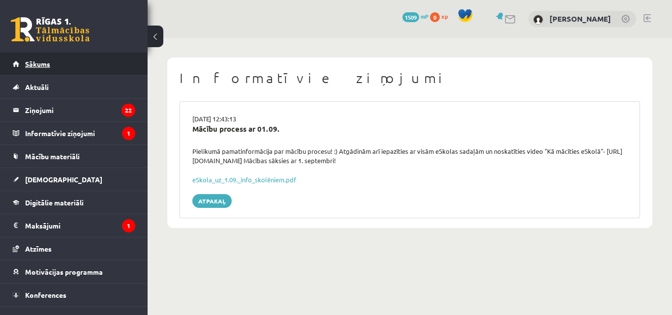
click at [40, 60] on span "Sākums" at bounding box center [37, 64] width 25 height 9
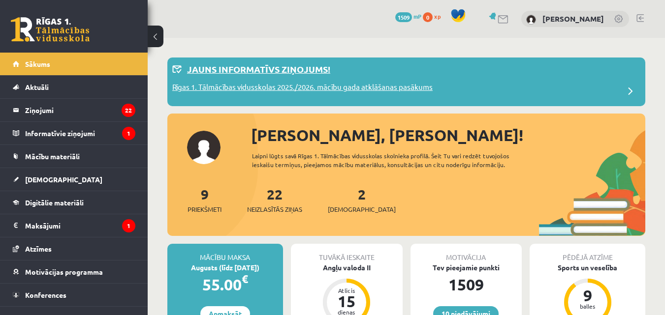
click at [367, 83] on p "Rīgas 1. Tālmācības vidusskolas 2025./2026. mācību gada atklāšanas pasākums" at bounding box center [302, 89] width 260 height 14
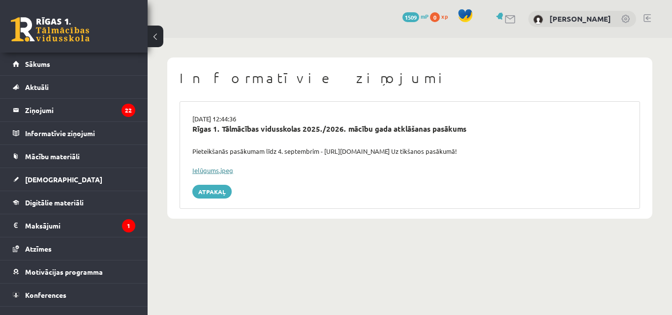
click at [214, 167] on link "Ielūgums.jpeg" at bounding box center [212, 170] width 41 height 8
click at [109, 68] on link "Sākums" at bounding box center [74, 64] width 122 height 23
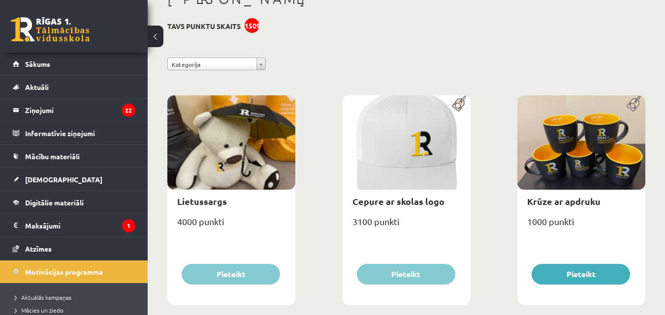
scroll to position [230, 0]
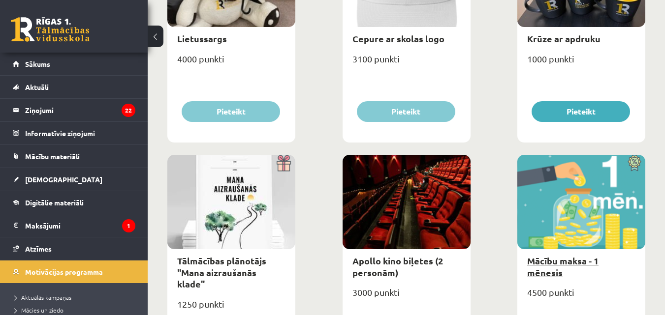
click at [588, 264] on link "Mācību maksa - 1 mēnesis" at bounding box center [562, 266] width 71 height 23
type input "*"
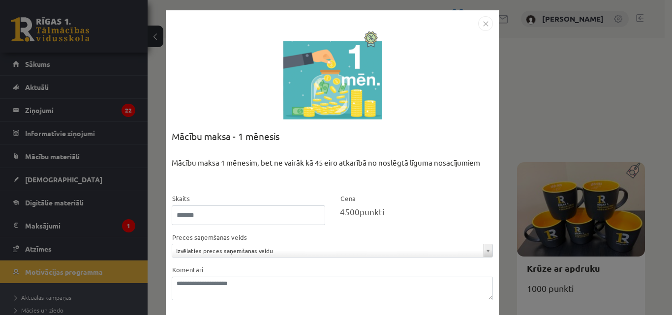
drag, startPoint x: 561, startPoint y: 235, endPoint x: 512, endPoint y: 214, distance: 53.2
click at [560, 233] on div "**********" at bounding box center [336, 157] width 672 height 315
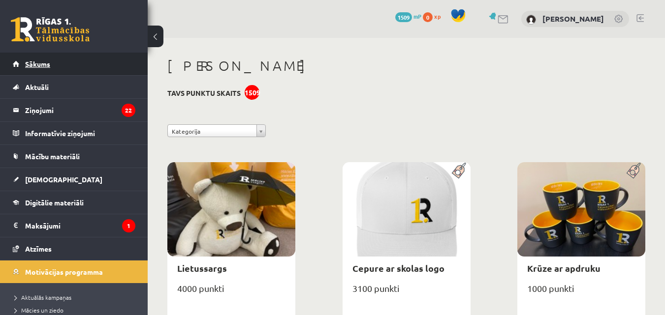
click at [44, 56] on link "Sākums" at bounding box center [74, 64] width 122 height 23
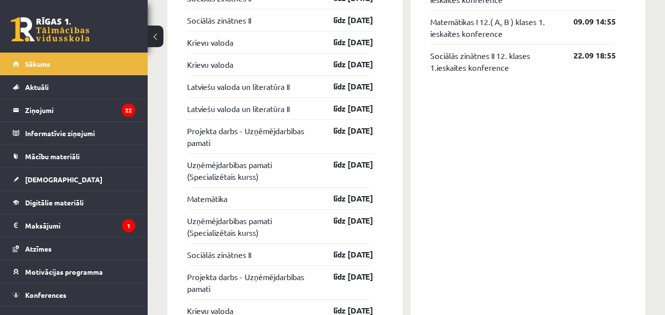
scroll to position [777, 0]
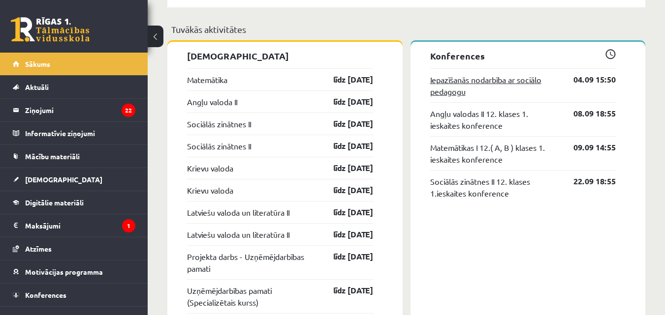
click at [478, 89] on link "Iepazīšanās nodarbība ar sociālo pedagogu" at bounding box center [494, 86] width 129 height 24
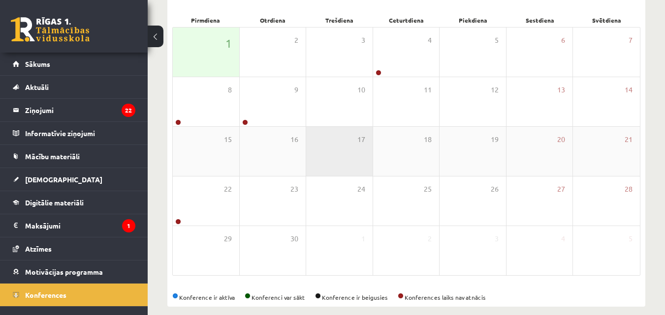
scroll to position [155, 0]
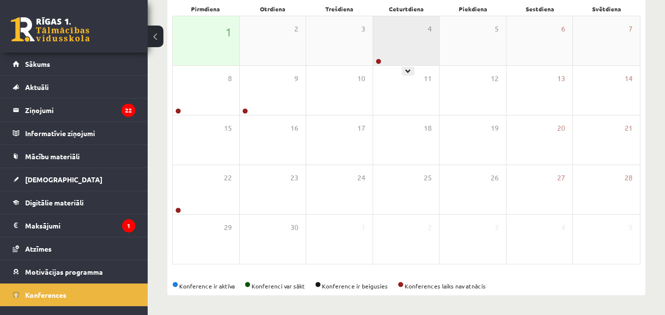
click at [404, 37] on div "4" at bounding box center [406, 40] width 66 height 49
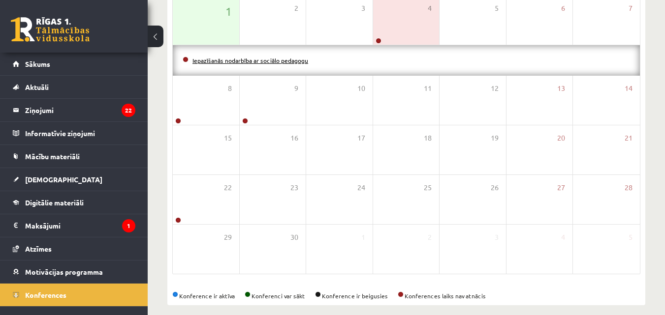
scroll to position [185, 0]
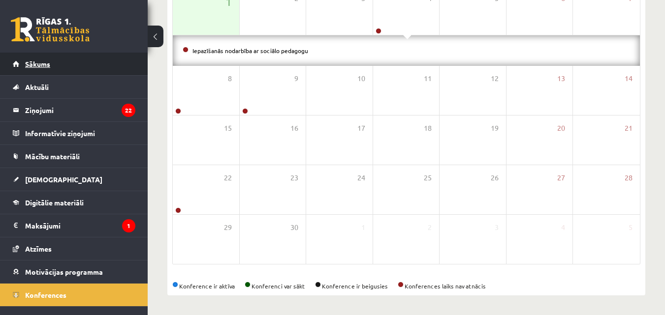
click at [70, 58] on link "Sākums" at bounding box center [74, 64] width 122 height 23
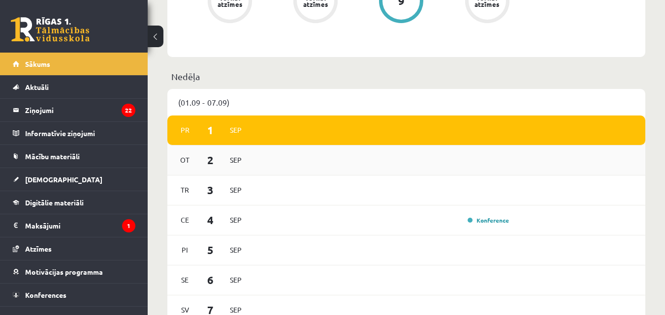
scroll to position [689, 0]
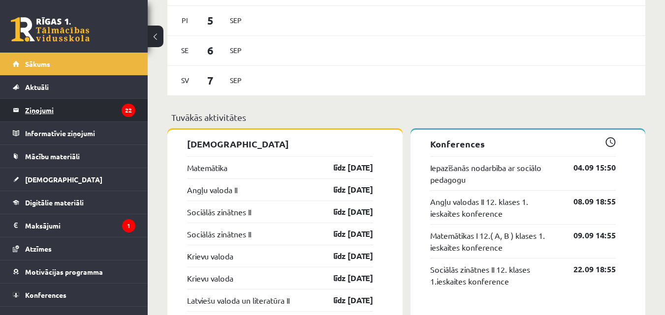
click at [30, 101] on legend "Ziņojumi 22" at bounding box center [80, 110] width 110 height 23
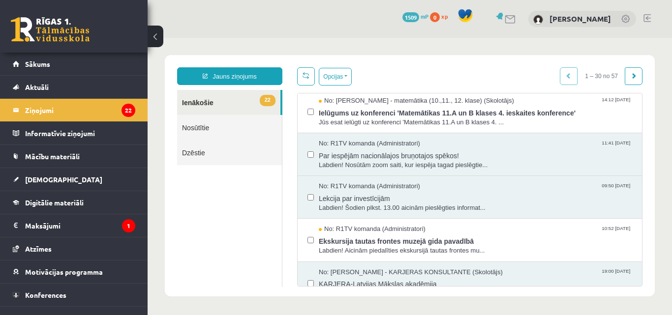
scroll to position [1033, 0]
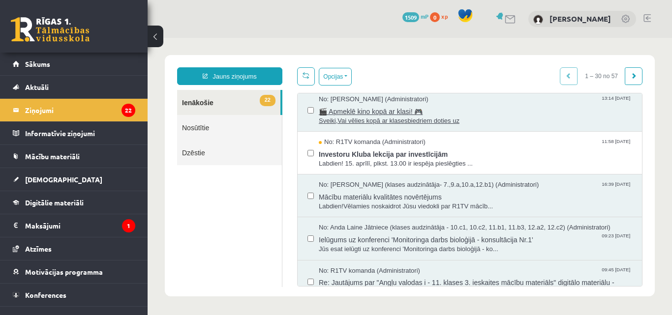
click at [439, 117] on span "Sveiki,Vai vēlies kopā ar klasesbiedriem doties uz" at bounding box center [475, 121] width 313 height 9
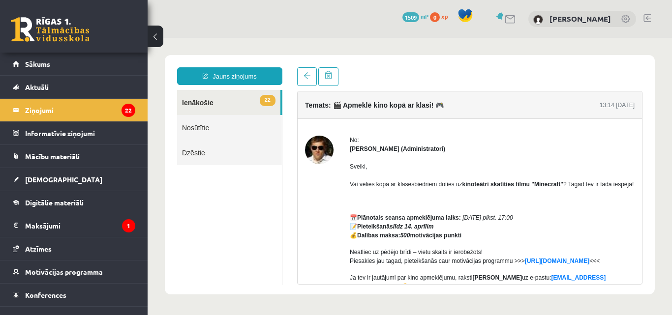
scroll to position [118, 0]
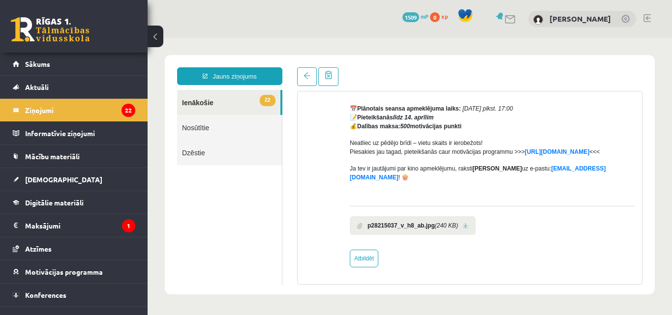
click at [427, 227] on b "p28215037_v_h8_ab.jpg" at bounding box center [400, 225] width 67 height 9
click at [466, 225] on li "p28215037_v_h8_ab.jpg (240 KB)" at bounding box center [413, 225] width 126 height 19
click at [464, 225] on link at bounding box center [465, 226] width 5 height 6
click at [63, 68] on link "Sākums" at bounding box center [74, 64] width 122 height 23
